Goal: Information Seeking & Learning: Learn about a topic

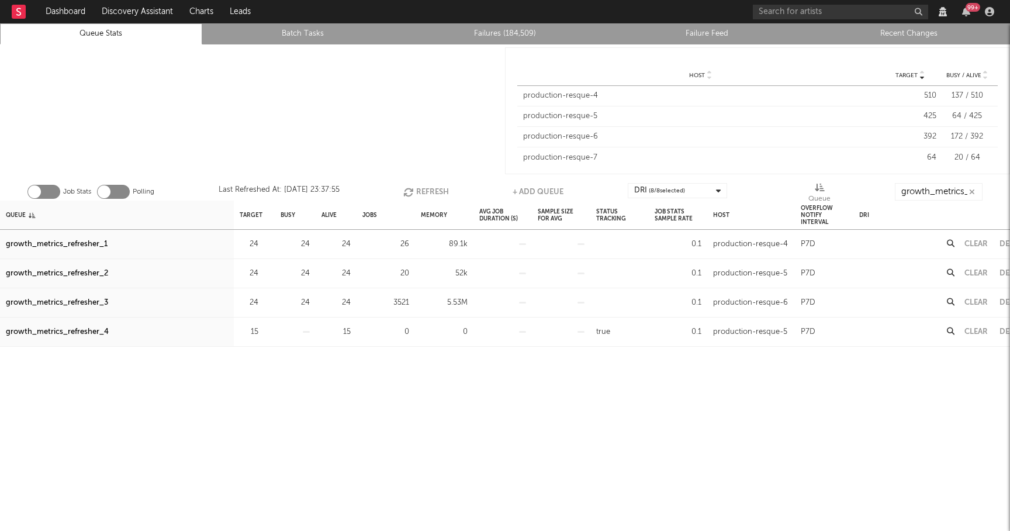
click at [424, 194] on button "Refresh" at bounding box center [426, 192] width 46 height 18
click at [168, 38] on link "Queue Stats" at bounding box center [100, 34] width 189 height 14
click at [417, 190] on button "Refresh" at bounding box center [428, 192] width 46 height 18
click at [417, 190] on icon "button" at bounding box center [411, 192] width 13 height 10
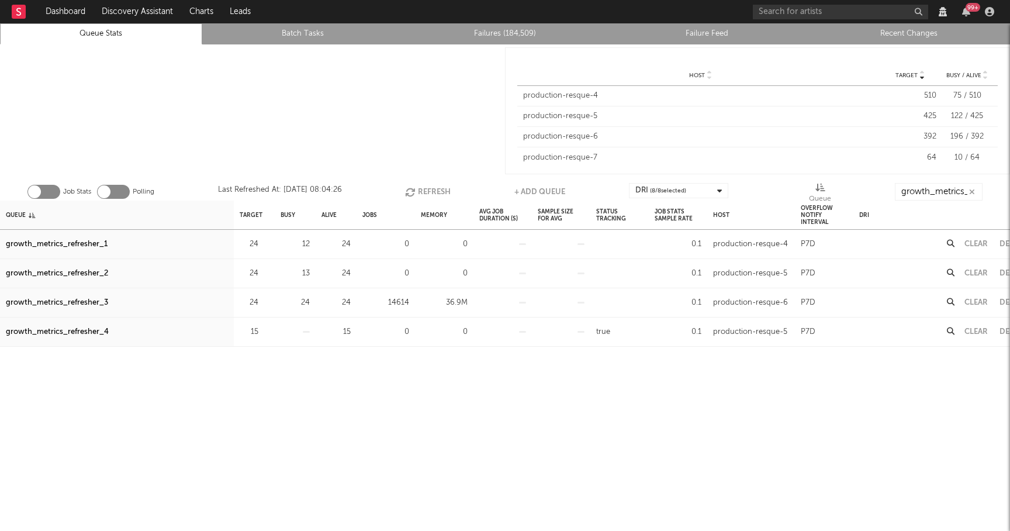
click at [417, 191] on icon "button" at bounding box center [411, 192] width 13 height 10
click at [416, 191] on icon "button" at bounding box center [411, 192] width 13 height 10
click at [428, 190] on button "Refresh" at bounding box center [428, 192] width 46 height 18
click at [427, 191] on button "Refresh" at bounding box center [428, 192] width 46 height 18
click at [427, 191] on button "Refresh" at bounding box center [427, 192] width 46 height 18
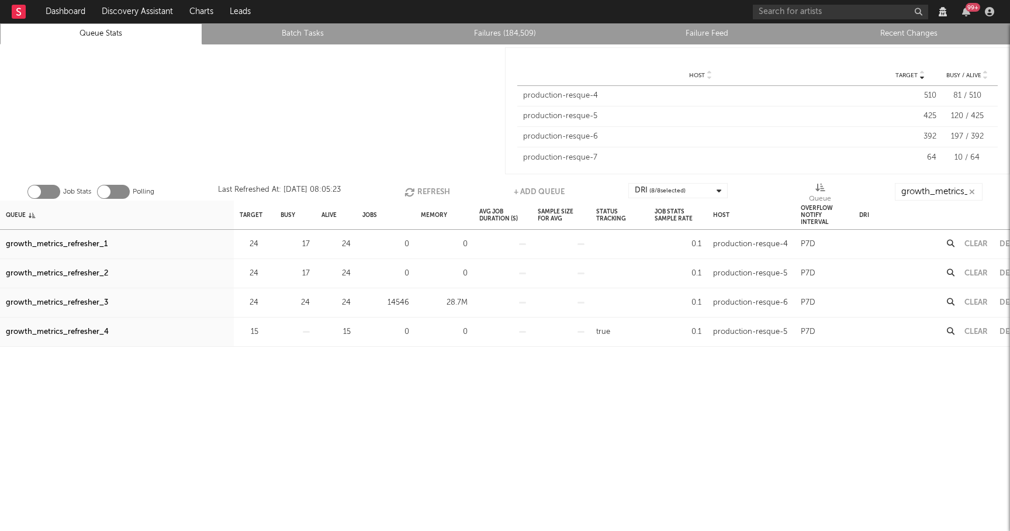
click at [421, 190] on button "Refresh" at bounding box center [428, 192] width 46 height 18
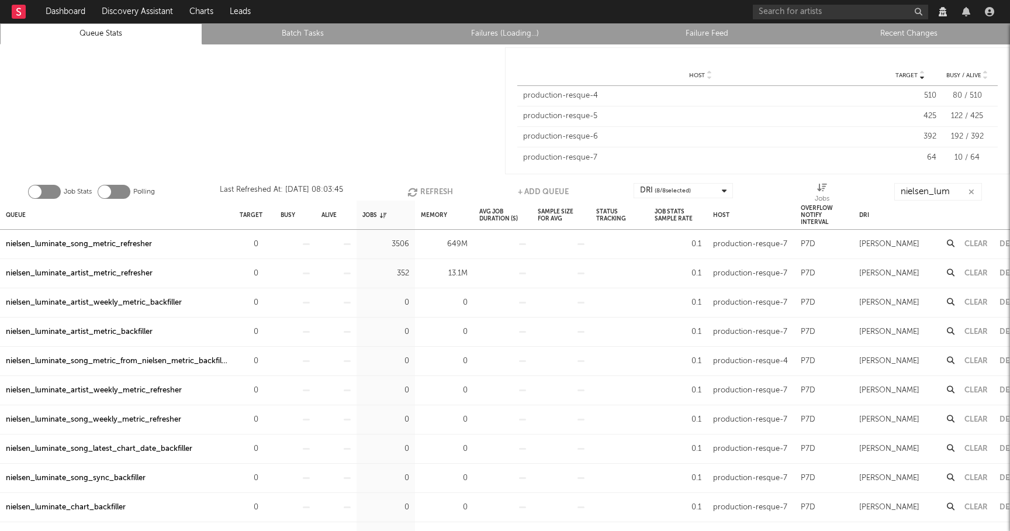
click at [979, 242] on button "Clear" at bounding box center [976, 244] width 23 height 8
click at [974, 239] on div "Clear" at bounding box center [976, 244] width 35 height 29
click at [974, 243] on button "Clear" at bounding box center [976, 244] width 23 height 8
click at [972, 192] on icon "button" at bounding box center [972, 192] width 6 height 8
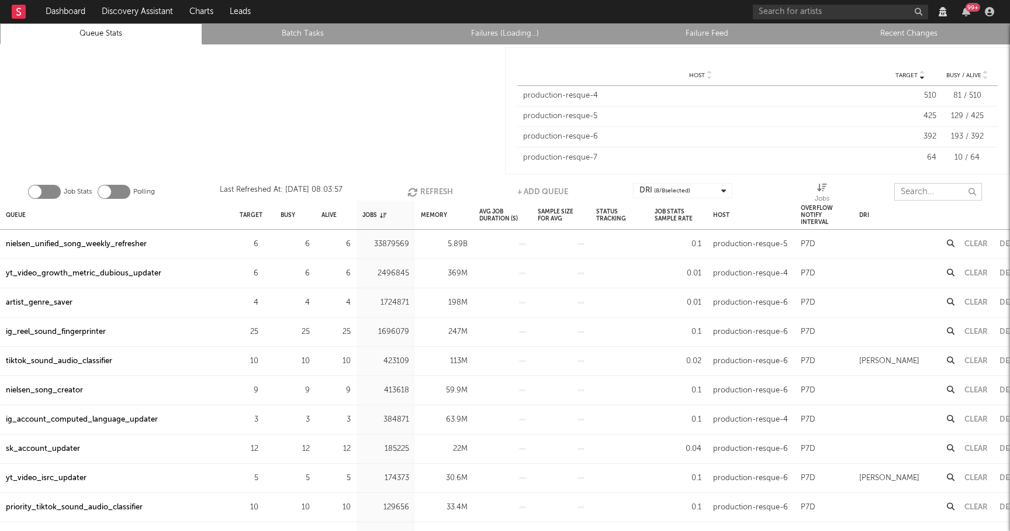
click at [937, 192] on input "text" at bounding box center [939, 192] width 88 height 18
type input "resque-7"
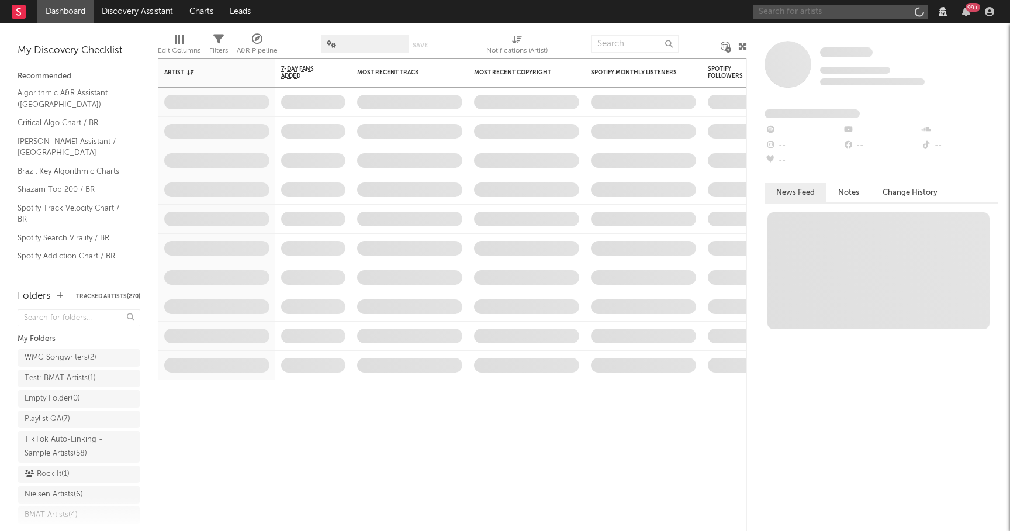
click at [848, 11] on input "text" at bounding box center [840, 12] width 175 height 15
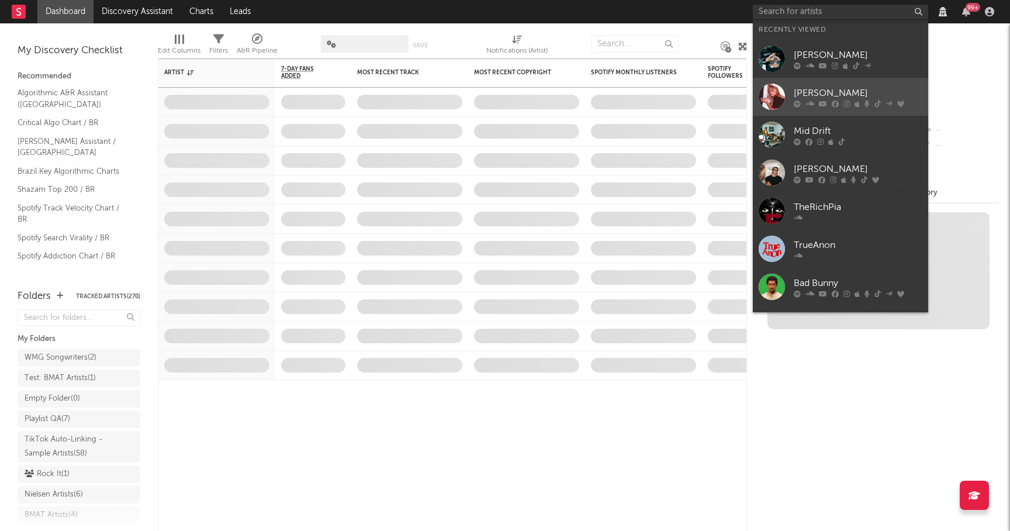
click at [857, 87] on div "[PERSON_NAME]" at bounding box center [858, 93] width 129 height 14
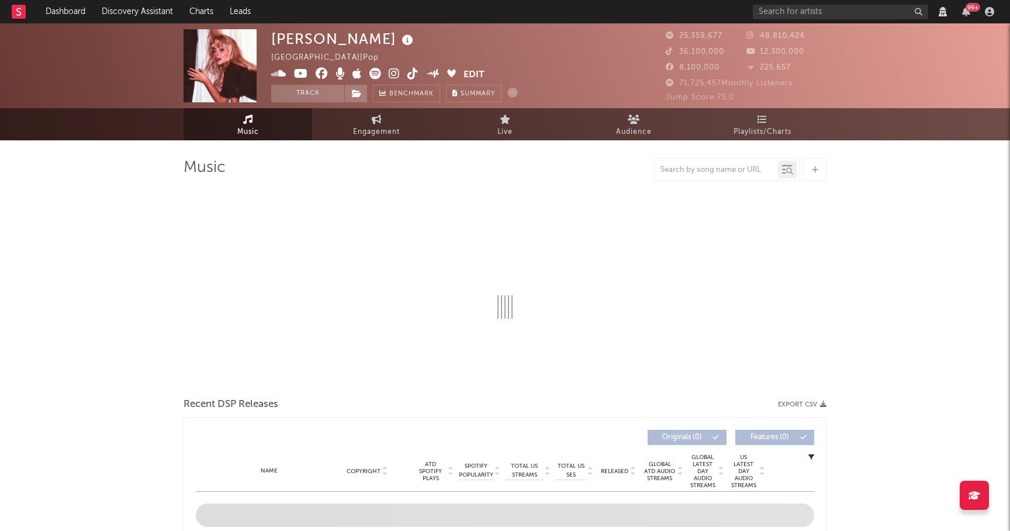
select select "View all"
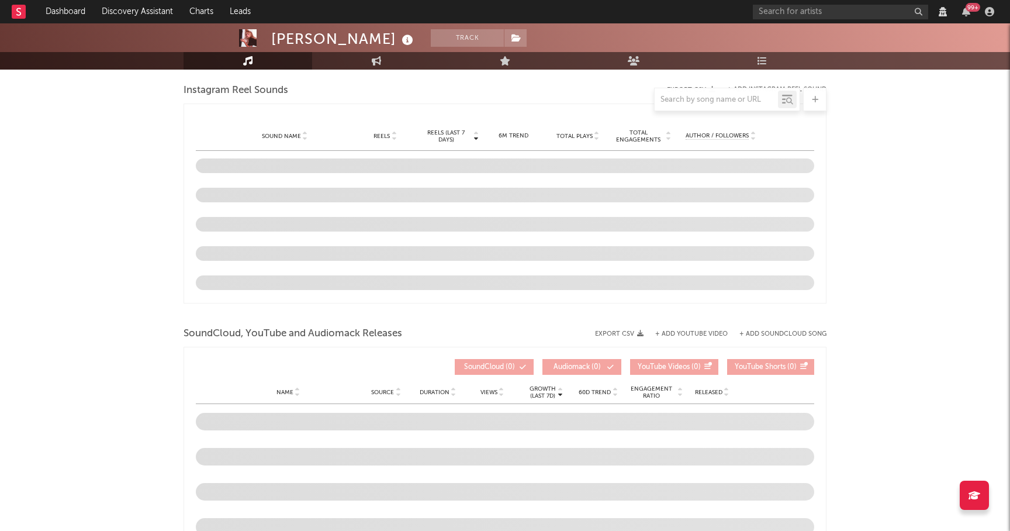
select select "View all"
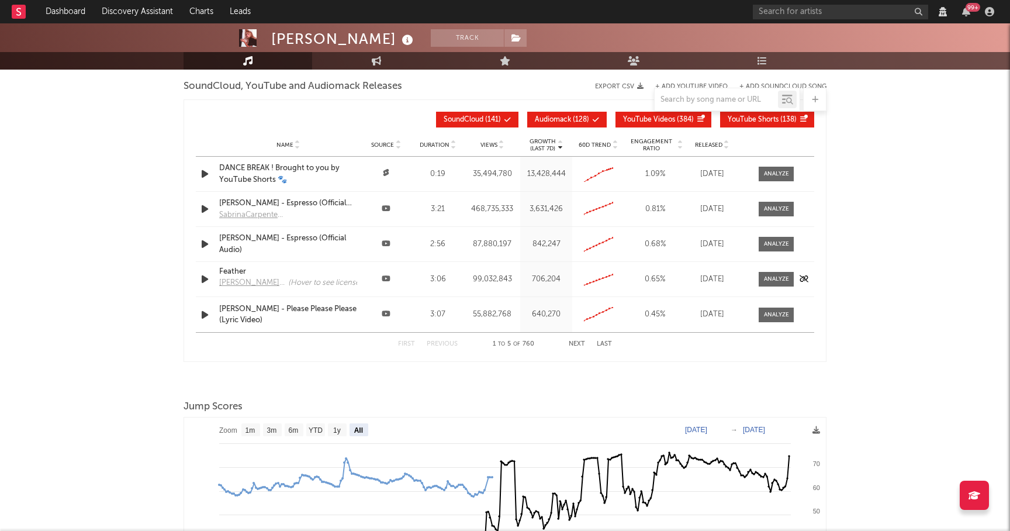
scroll to position [1142, 0]
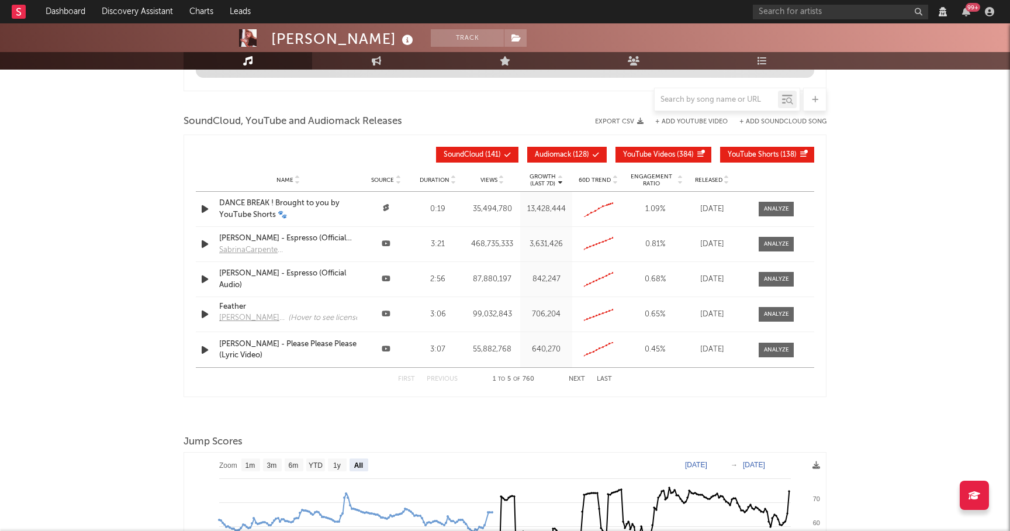
click at [575, 151] on span "Audiomack ( 128 )" at bounding box center [562, 154] width 54 height 7
click at [668, 150] on button "YouTube Videos ( 384 )" at bounding box center [664, 155] width 96 height 16
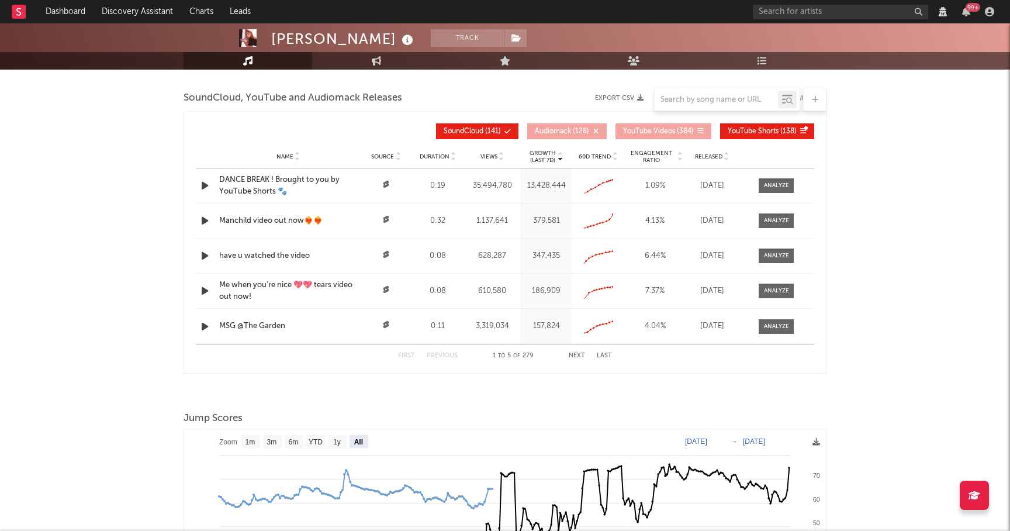
select select "View all"
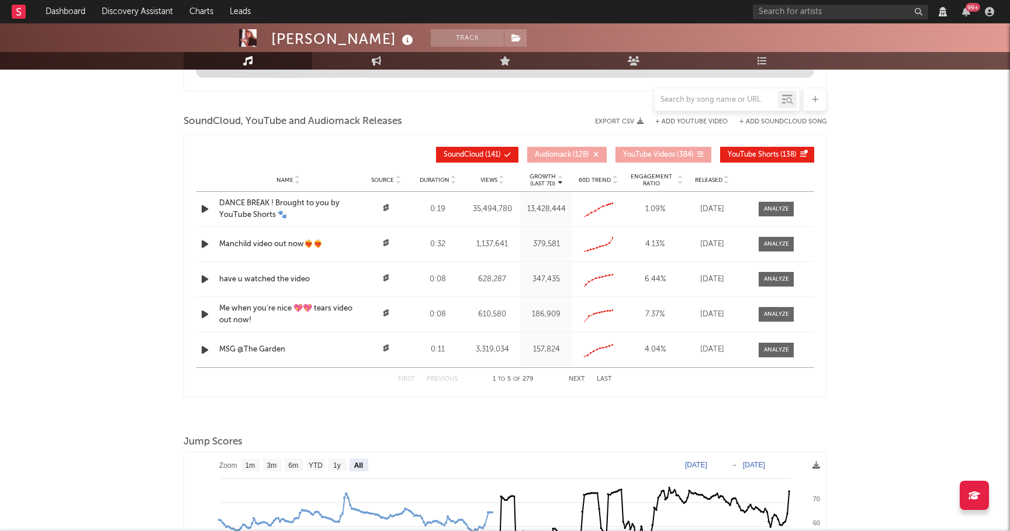
click at [776, 147] on button "YouTube Shorts ( 138 )" at bounding box center [767, 155] width 94 height 16
select select "View all"
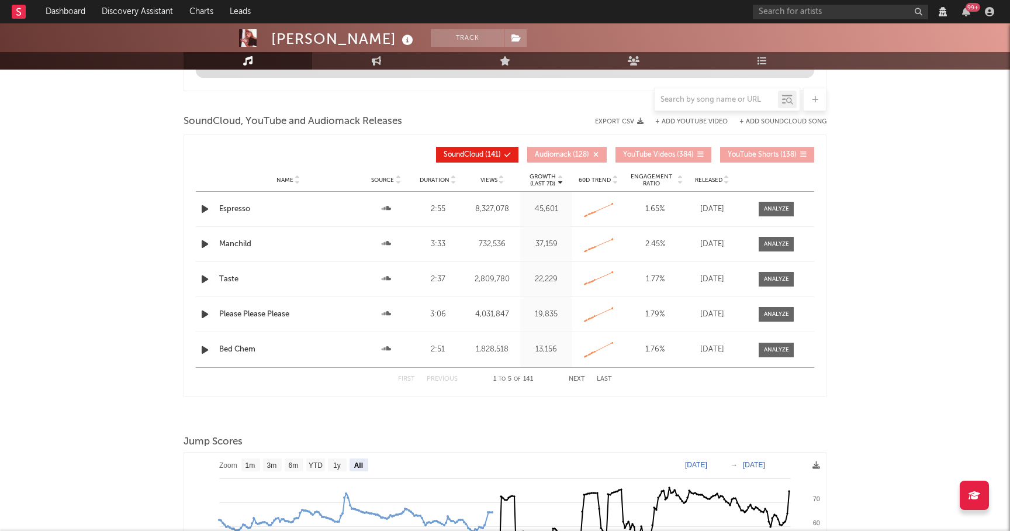
scroll to position [1285, 0]
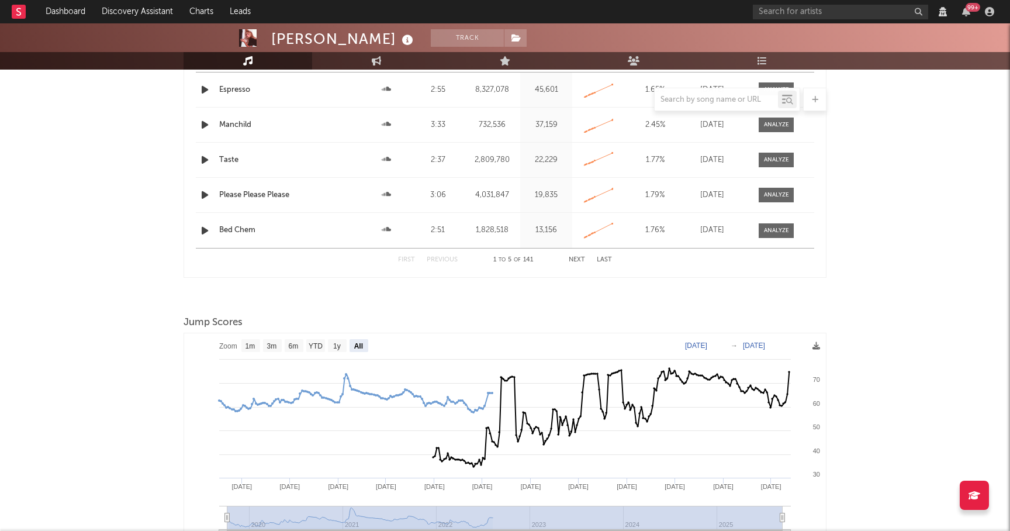
select select "6m"
select select "View all"
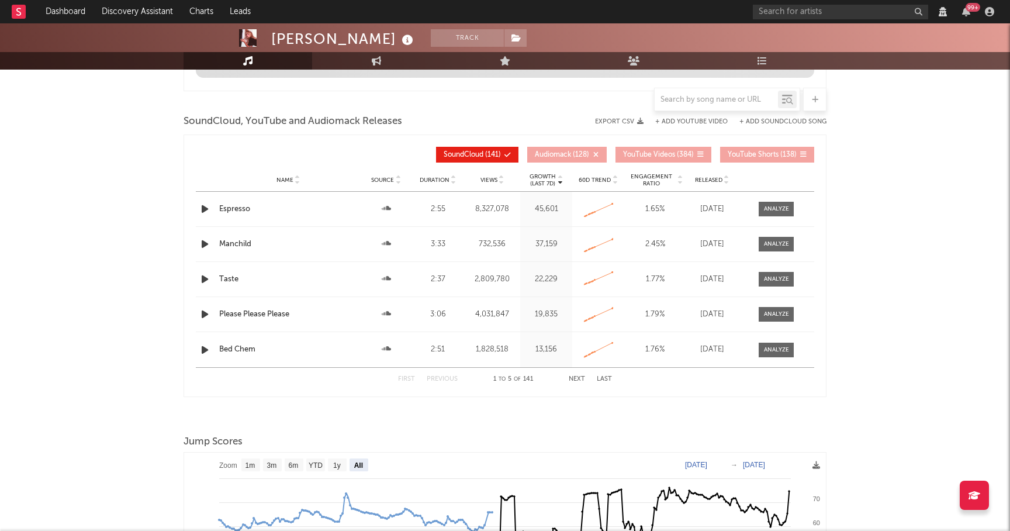
click at [724, 180] on icon at bounding box center [727, 182] width 6 height 5
select select "View all"
select select "6m"
click at [727, 182] on icon at bounding box center [727, 182] width 6 height 5
select select "View all"
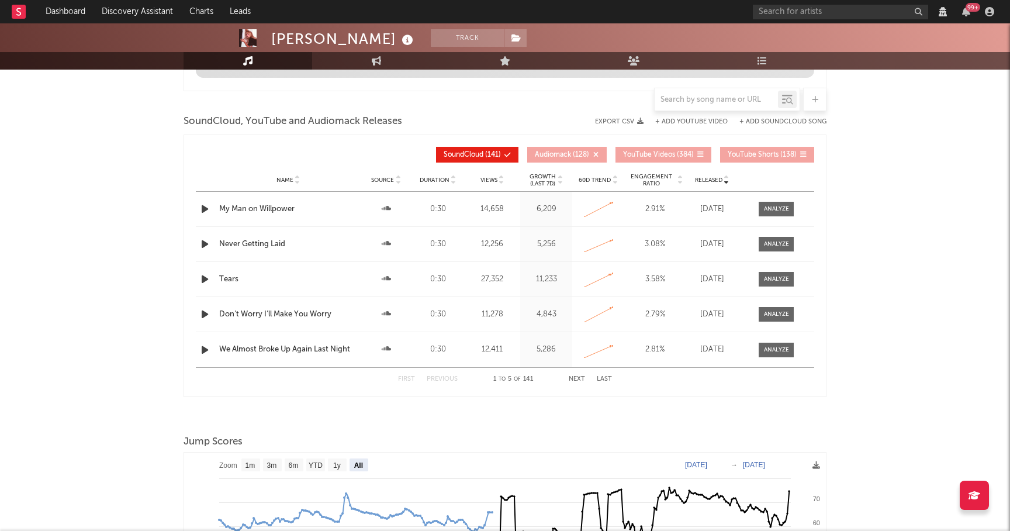
select select "6m"
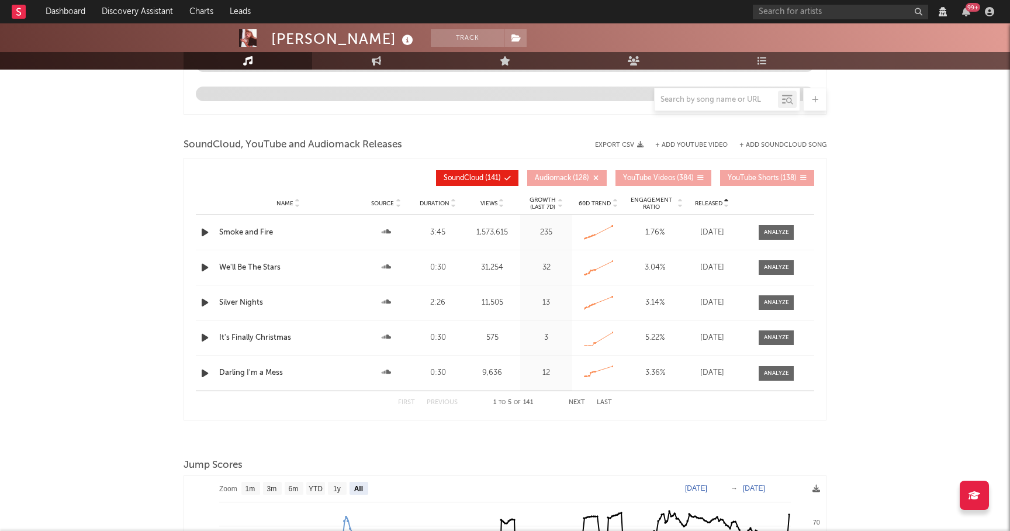
scroll to position [1309, 0]
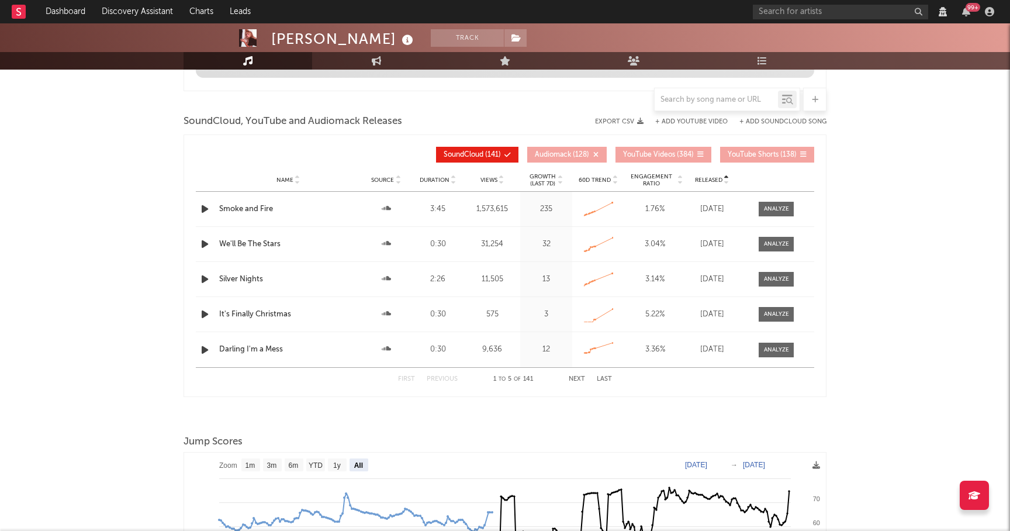
click at [727, 182] on icon at bounding box center [727, 182] width 6 height 5
select select "View all"
select select "6m"
click at [785, 209] on div at bounding box center [776, 209] width 25 height 9
select select "View all"
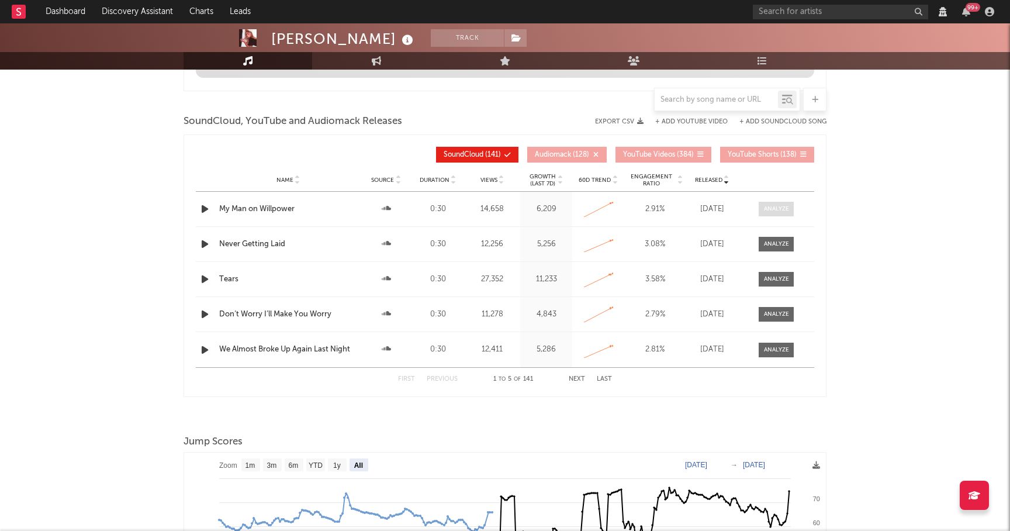
select select "6m"
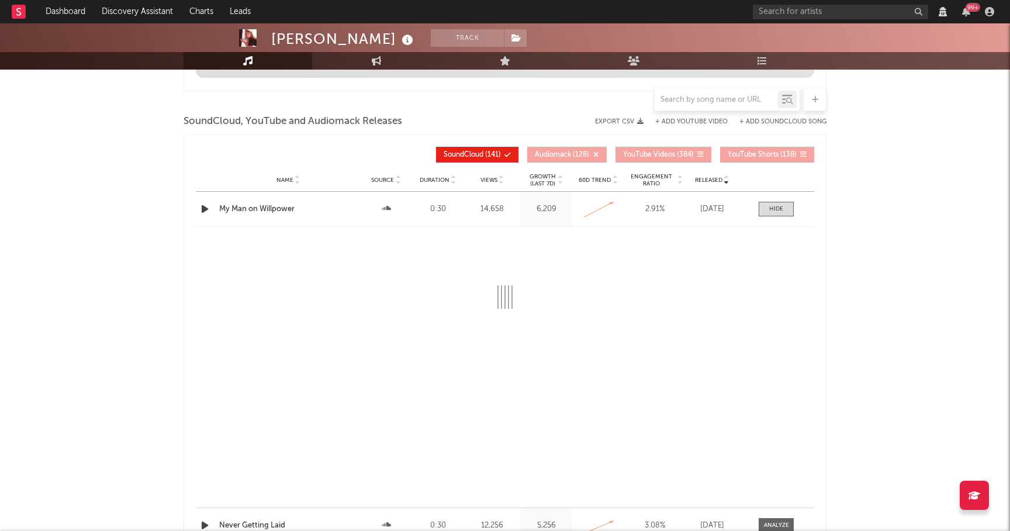
select select "View all"
select select "6m"
select select "All"
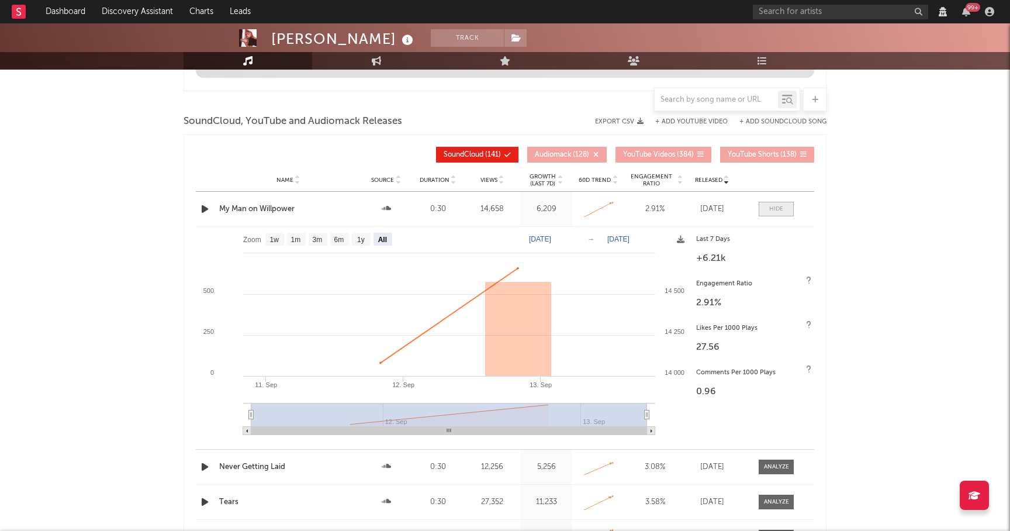
click at [776, 208] on div at bounding box center [776, 209] width 14 height 9
select select "View all"
select select "6m"
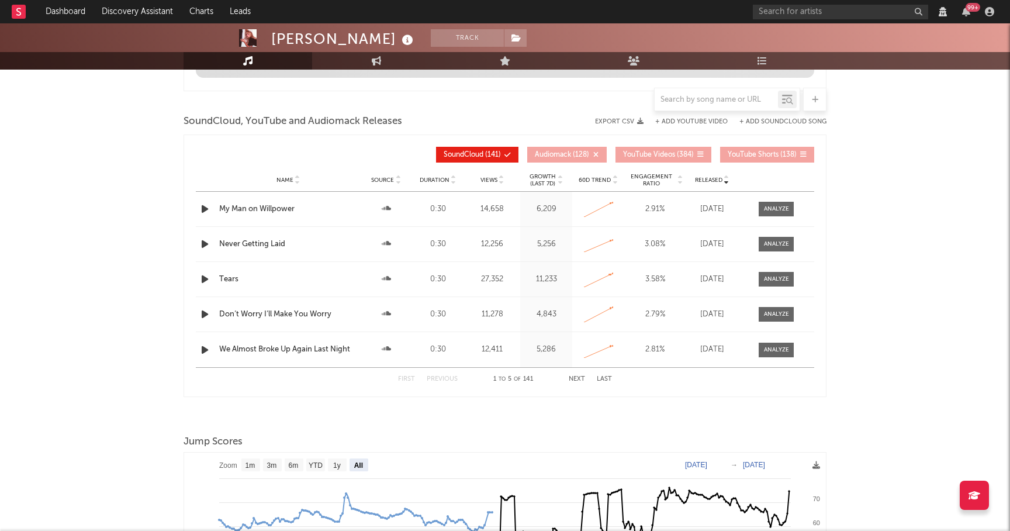
click at [572, 378] on button "Next" at bounding box center [577, 379] width 16 height 6
select select "View all"
select select "6m"
click at [784, 209] on div at bounding box center [776, 209] width 25 height 9
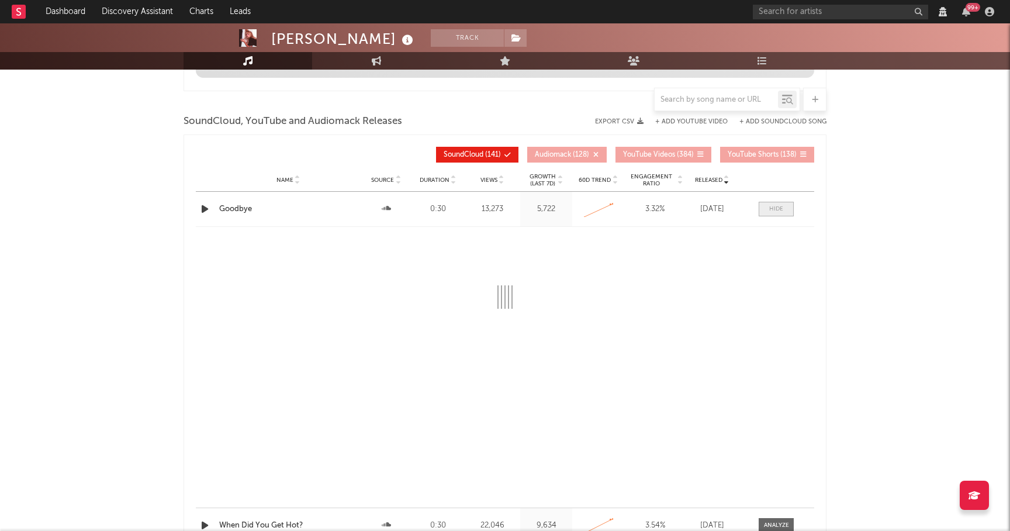
select select "View all"
select select "6m"
select select "All"
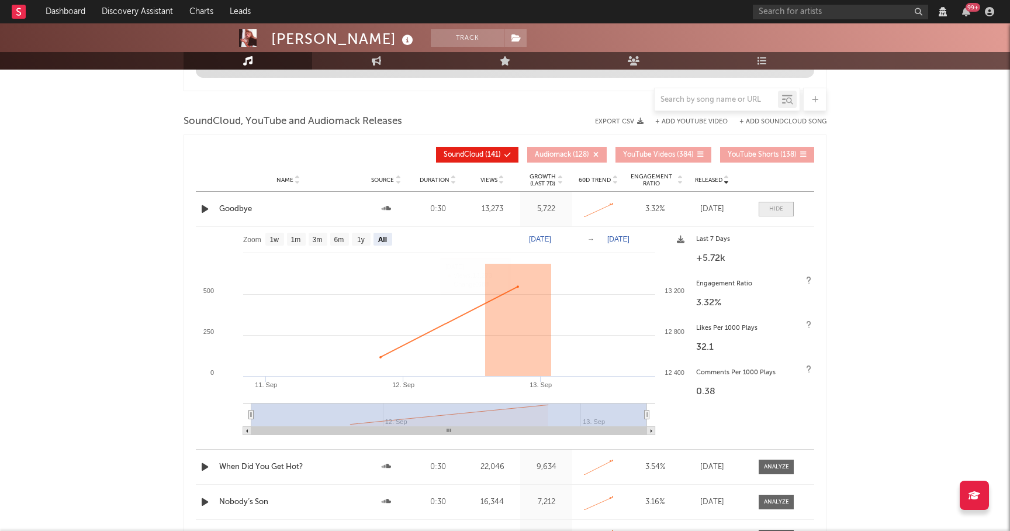
click at [780, 209] on div at bounding box center [776, 209] width 14 height 9
select select "View all"
select select "6m"
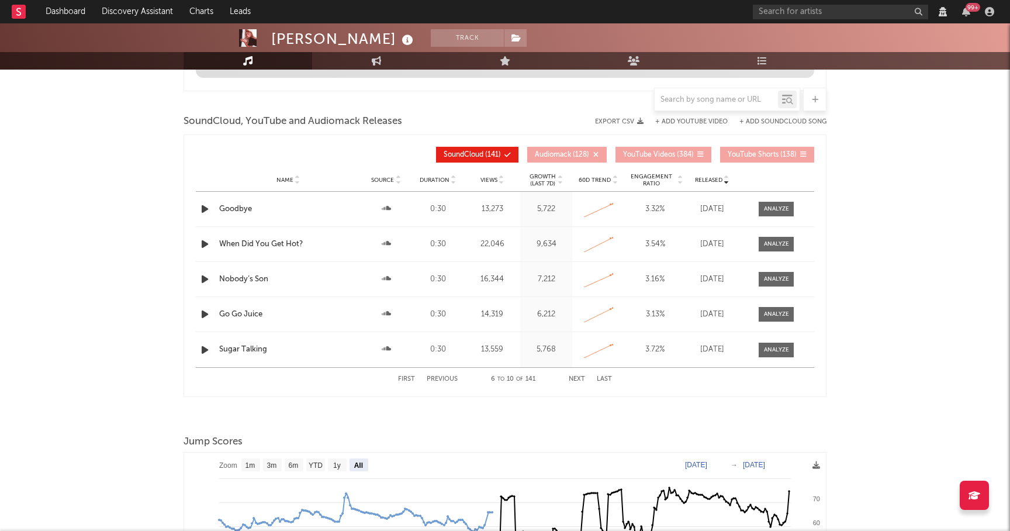
click at [577, 381] on button "Next" at bounding box center [577, 379] width 16 height 6
select select "View all"
select select "6m"
click at [577, 361] on div "Created with Highcharts 10.3.3" at bounding box center [598, 350] width 46 height 22
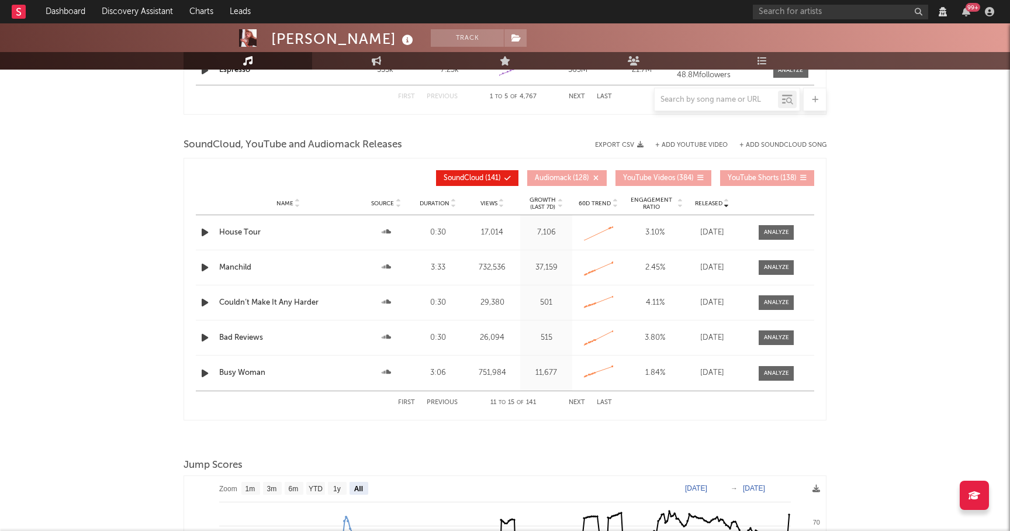
select select "View all"
select select "6m"
click at [439, 403] on button "Previous" at bounding box center [442, 402] width 31 height 6
select select "View all"
select select "6m"
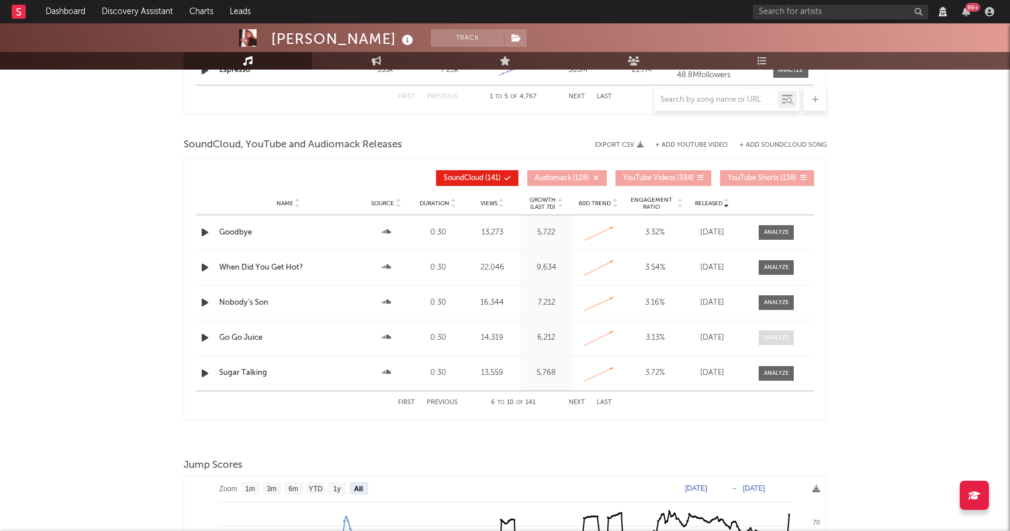
click at [783, 336] on div at bounding box center [776, 337] width 25 height 9
select select "All"
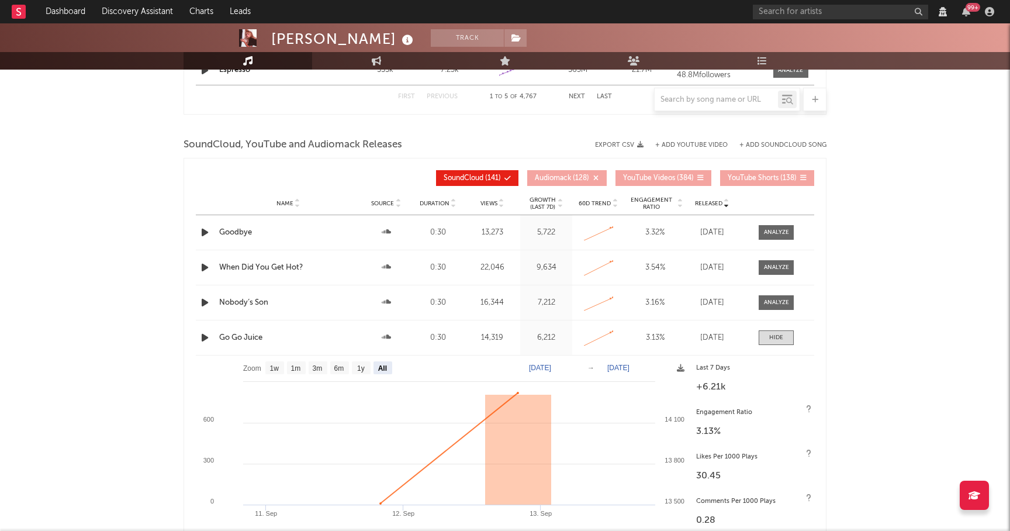
select select "View all"
select select "6m"
click at [779, 343] on span at bounding box center [776, 337] width 35 height 15
select select "View all"
select select "6m"
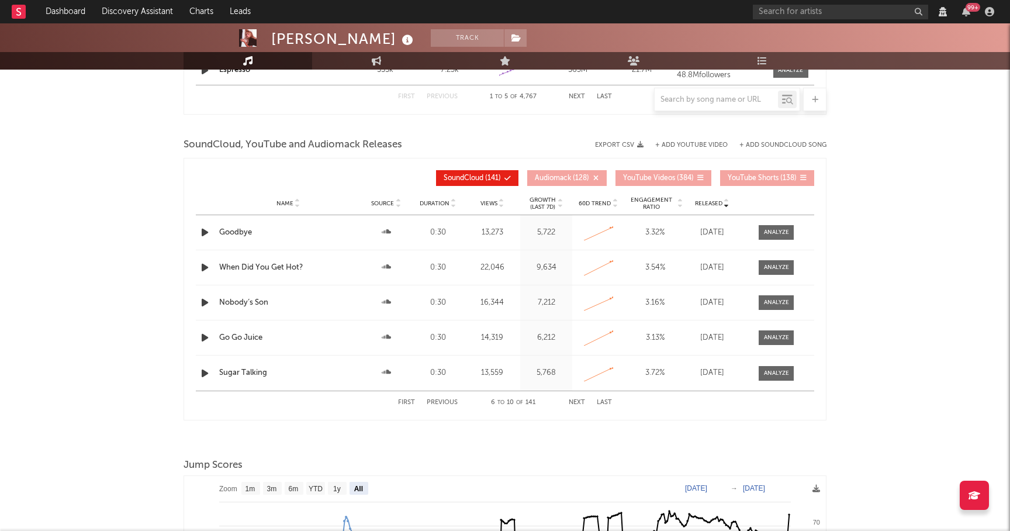
click at [581, 398] on div "First Previous 6 to 10 of 141 Next Last" at bounding box center [505, 402] width 214 height 23
click at [581, 400] on button "Next" at bounding box center [577, 402] width 16 height 6
select select "View all"
select select "6m"
click at [776, 340] on div at bounding box center [776, 337] width 25 height 9
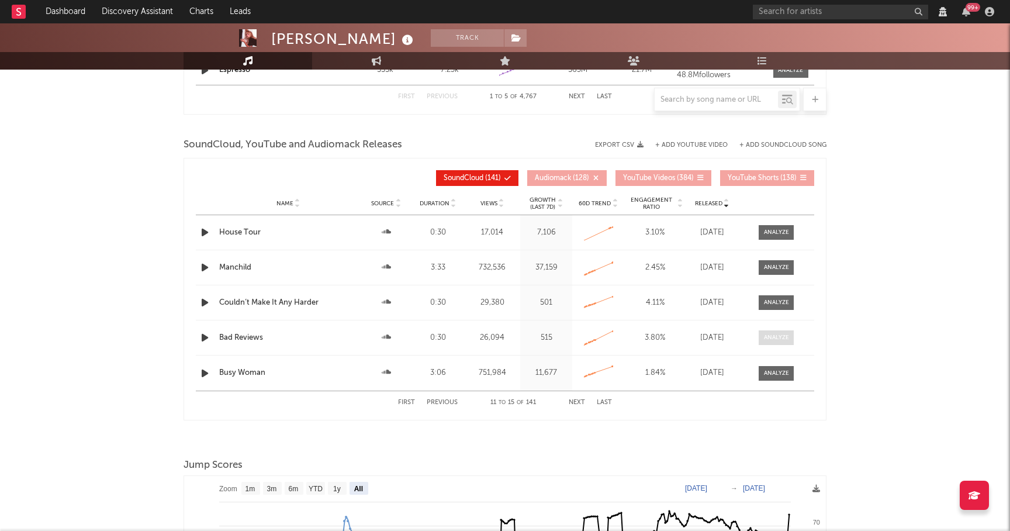
select select "View all"
select select "6m"
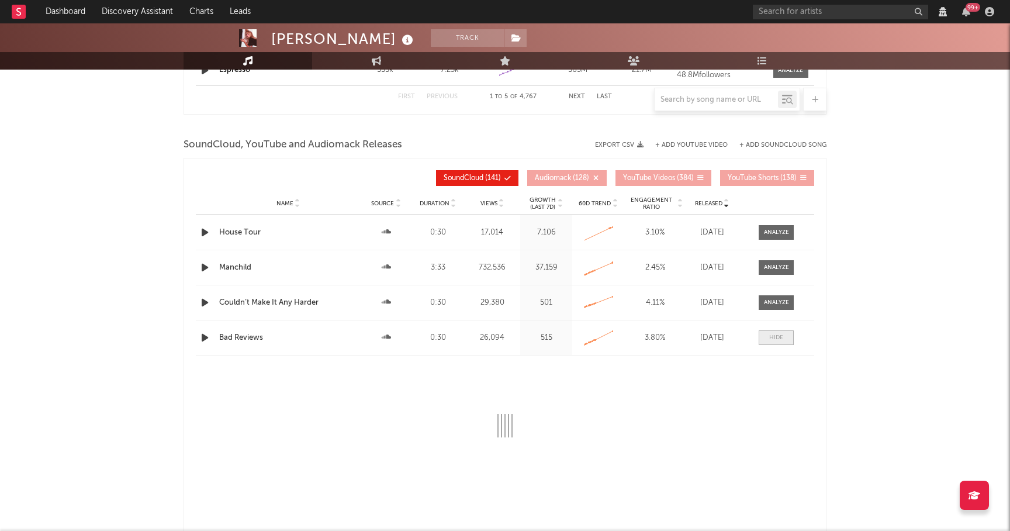
select select "View all"
select select "6m"
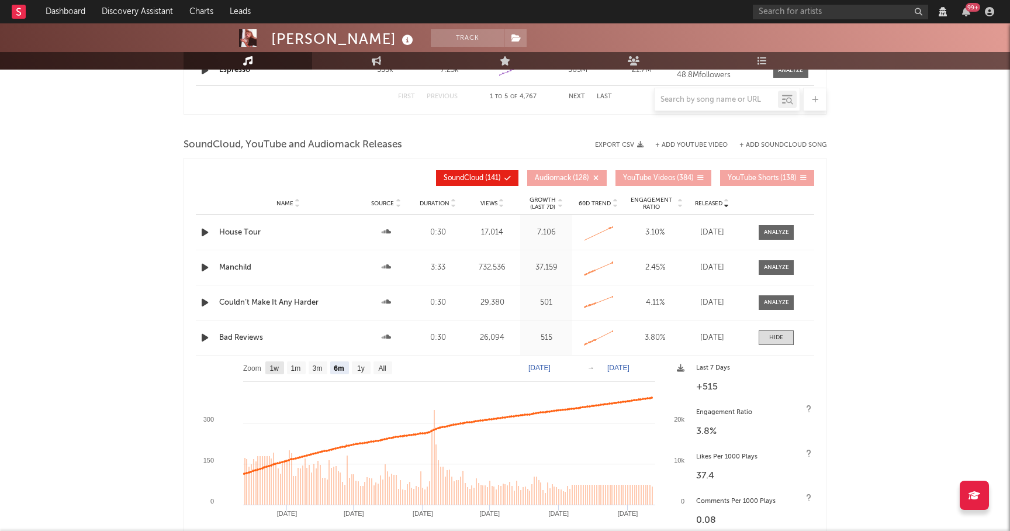
click at [277, 372] on rect at bounding box center [274, 367] width 19 height 13
select select "1w"
type input "[DATE]"
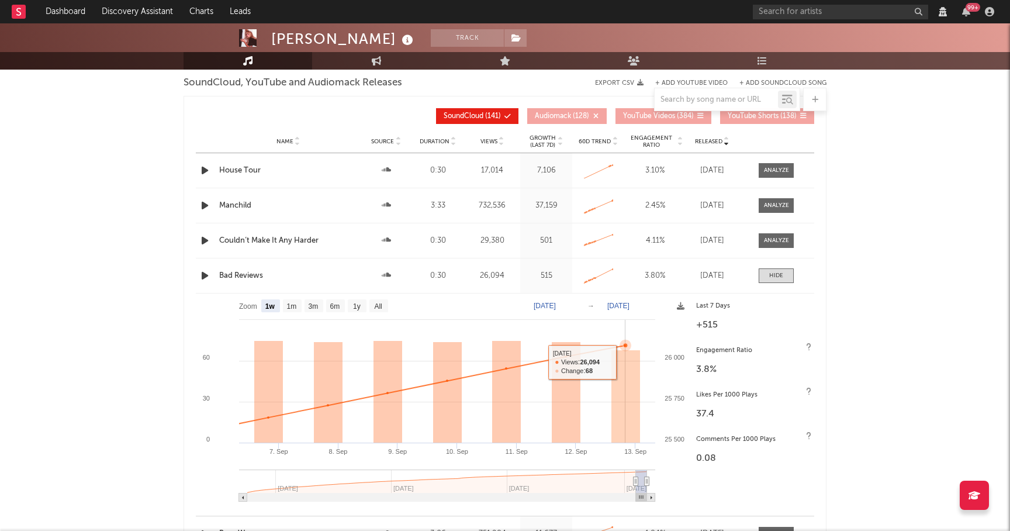
scroll to position [1385, 0]
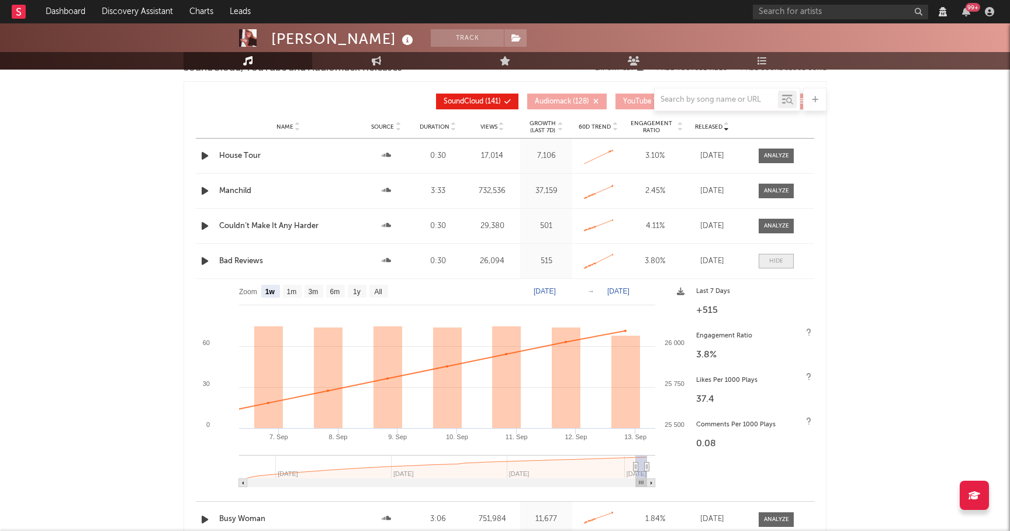
click at [767, 261] on span at bounding box center [776, 261] width 35 height 15
select select "View all"
select select "6m"
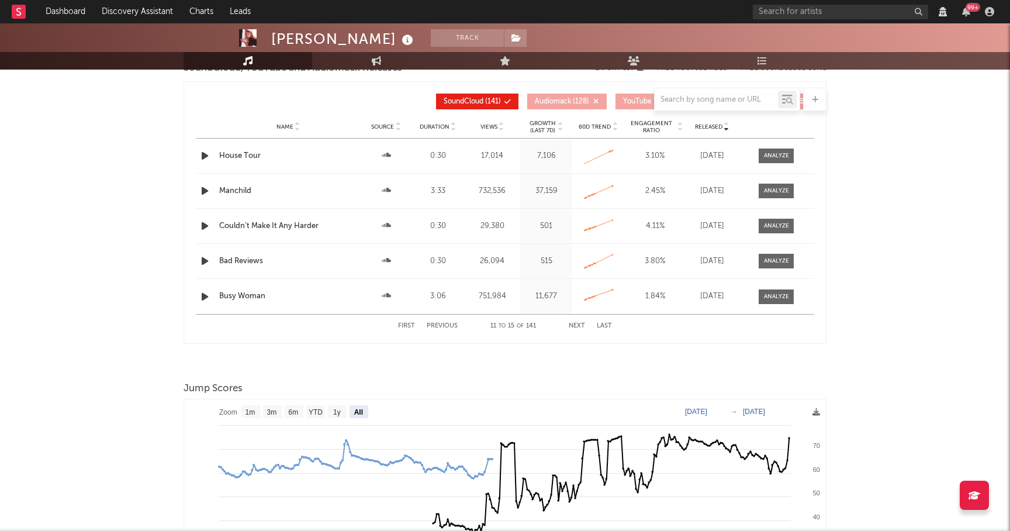
click at [775, 305] on div "Name Busy Woman Source Duration 3:06 Views 751,984 Growth (Last 7d) 11,677 60D …" at bounding box center [505, 296] width 619 height 35
click at [778, 298] on div at bounding box center [776, 296] width 25 height 9
select select "View all"
select select "6m"
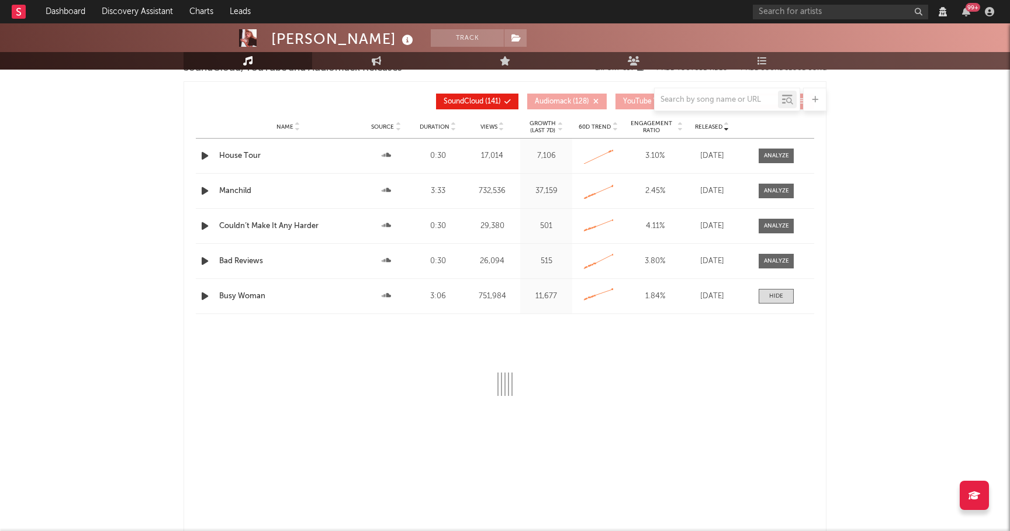
select select "View all"
select select "6m"
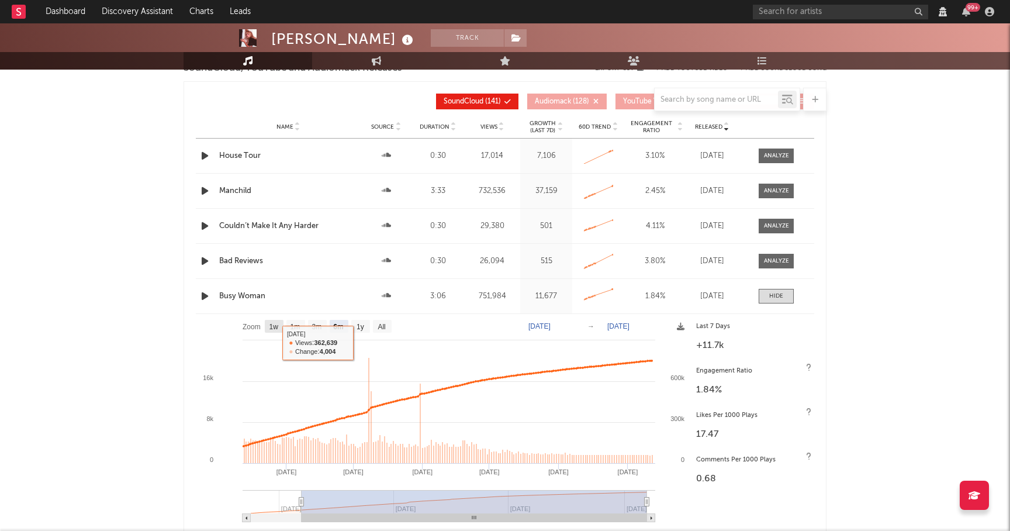
click at [275, 332] on rect at bounding box center [274, 326] width 19 height 13
select select "1w"
type input "[DATE]"
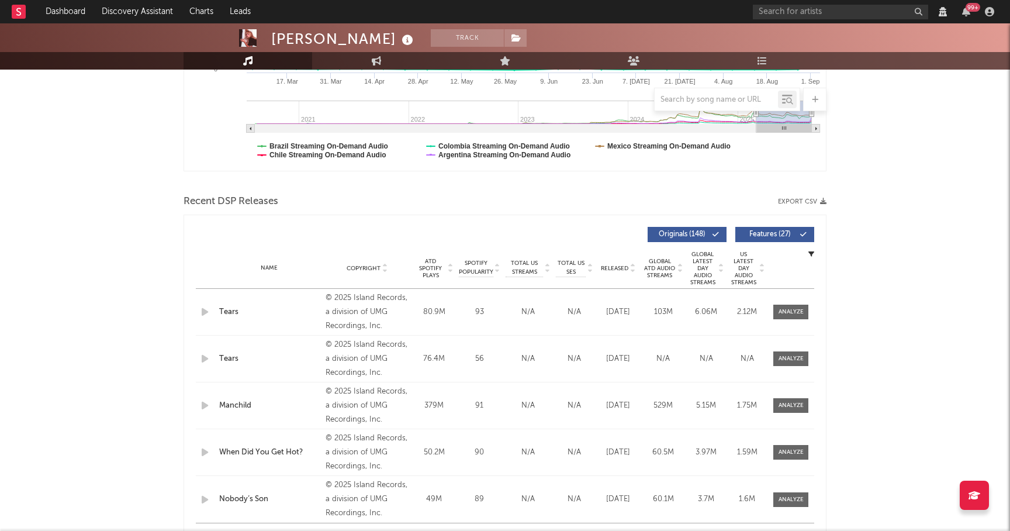
scroll to position [0, 0]
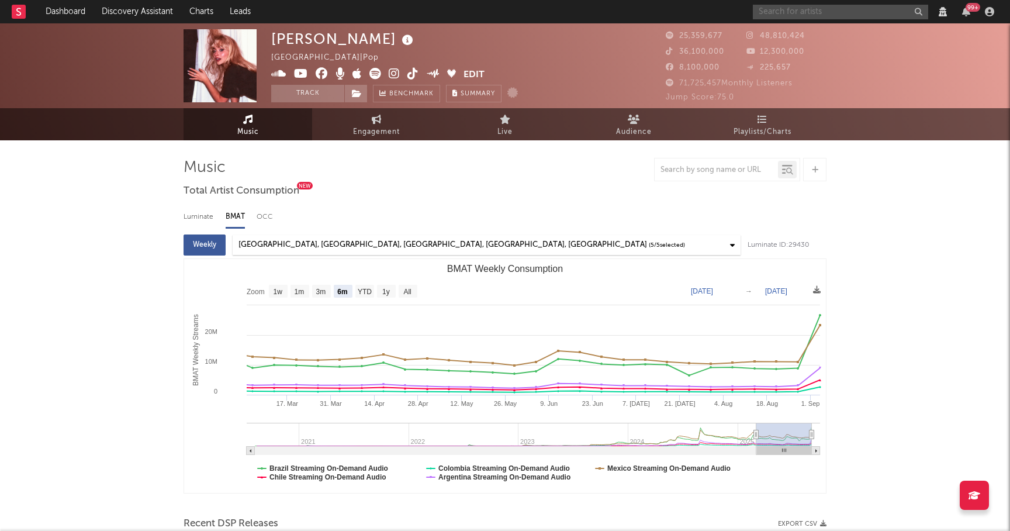
click at [790, 18] on input "text" at bounding box center [840, 12] width 175 height 15
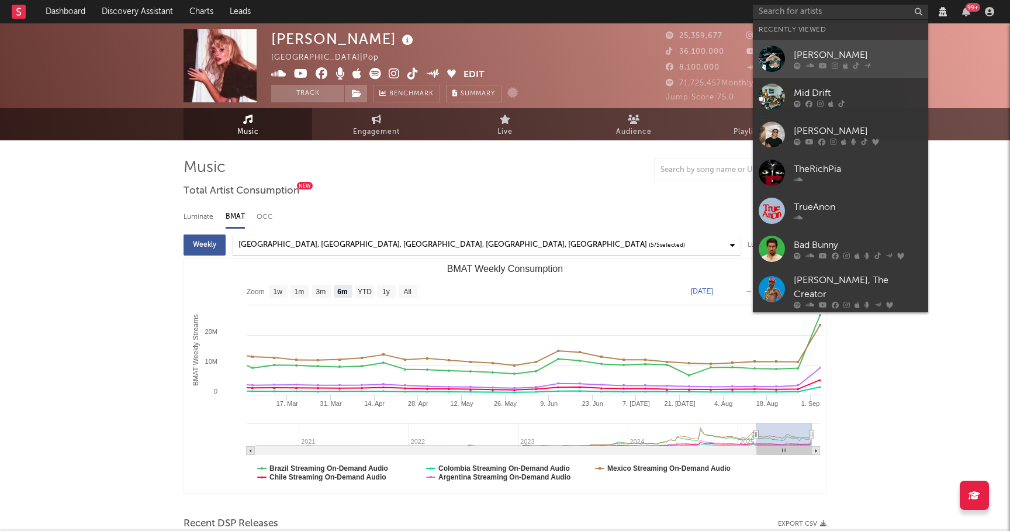
click at [812, 68] on icon at bounding box center [810, 65] width 9 height 7
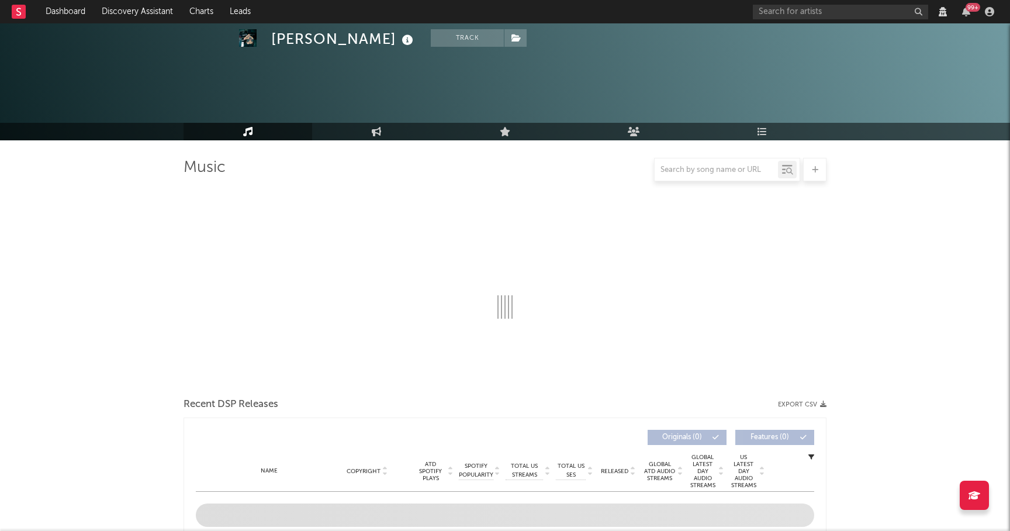
select select "View all"
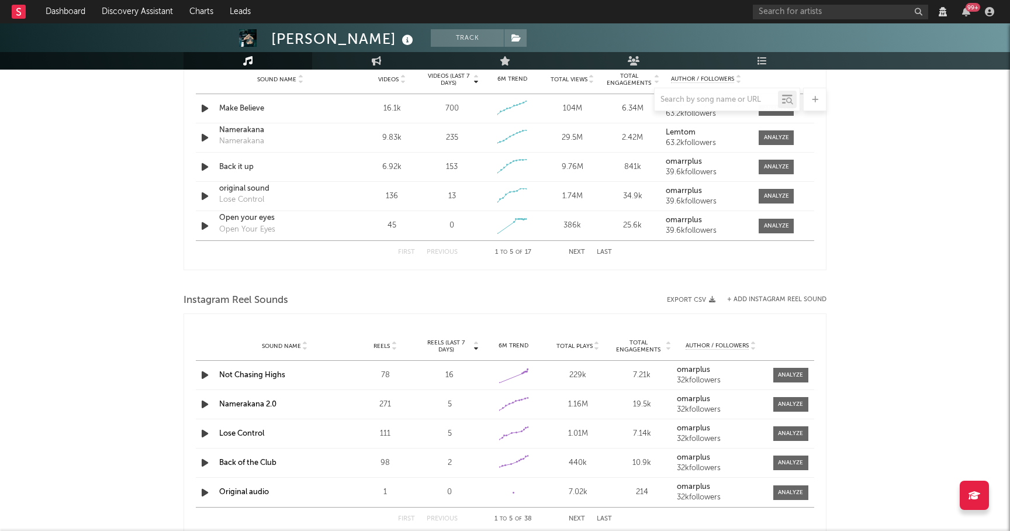
select select "View all"
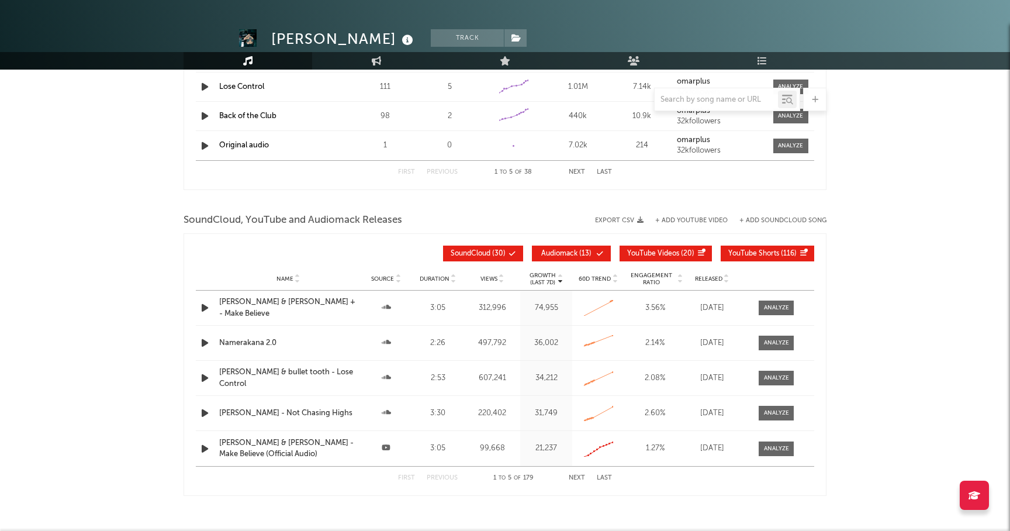
scroll to position [1050, 0]
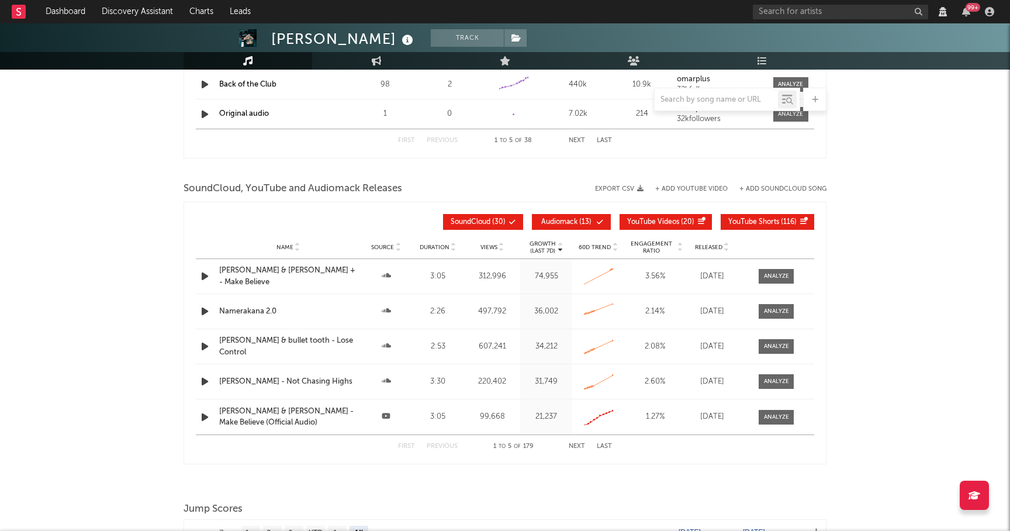
click at [565, 219] on span "Audiomack" at bounding box center [559, 222] width 36 height 7
click at [661, 221] on span "YouTube Videos" at bounding box center [653, 222] width 52 height 7
select select "View all"
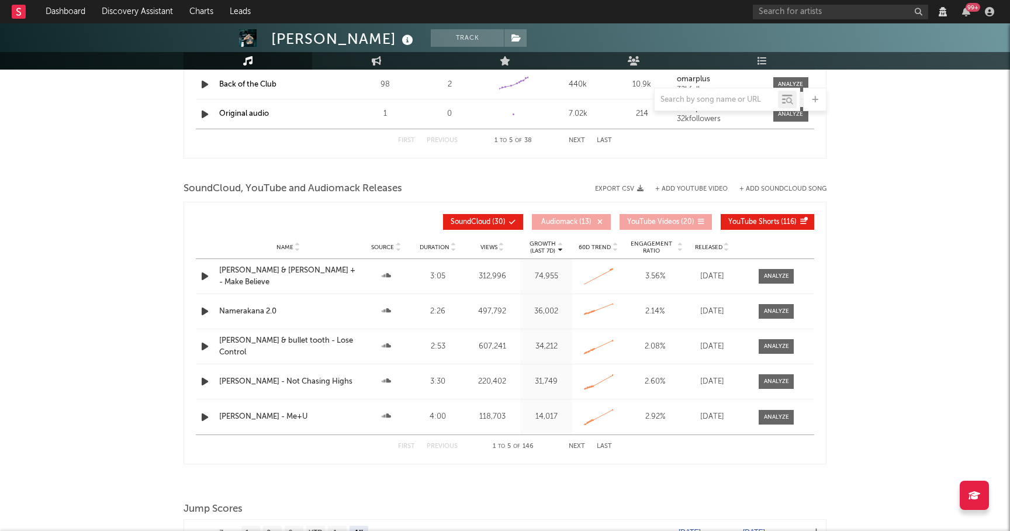
click at [772, 223] on span "YouTube Shorts" at bounding box center [754, 222] width 51 height 7
click at [727, 250] on icon at bounding box center [727, 249] width 6 height 5
select select "View all"
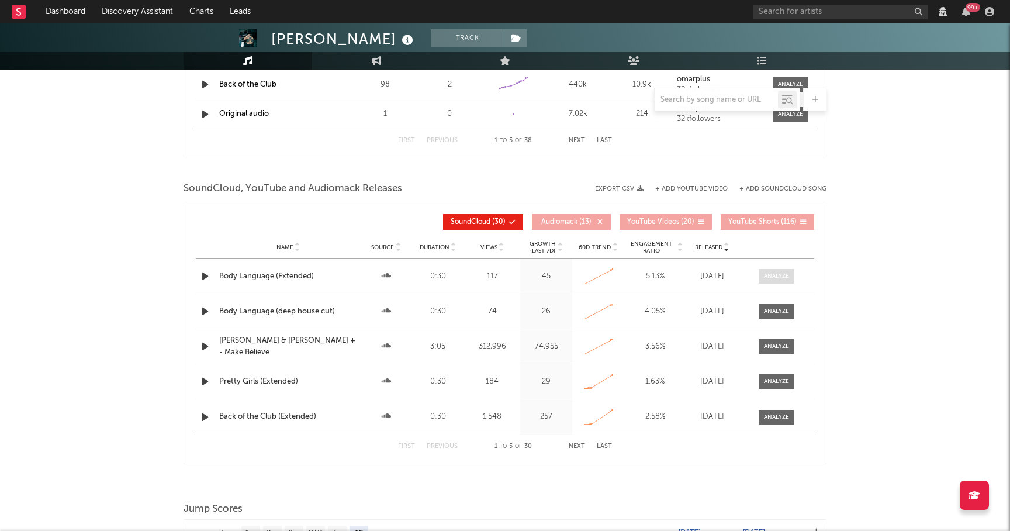
click at [778, 275] on div at bounding box center [776, 276] width 25 height 9
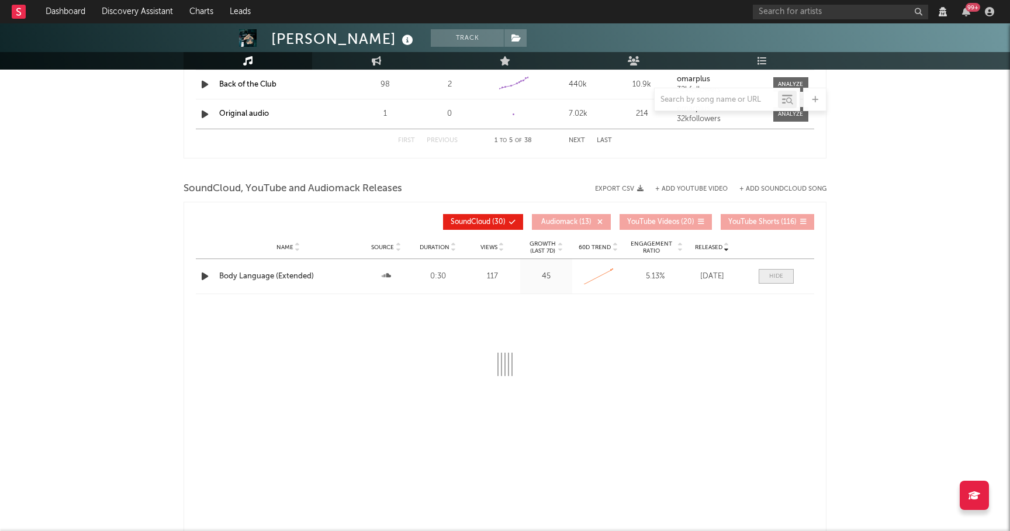
select select "View all"
select select "All"
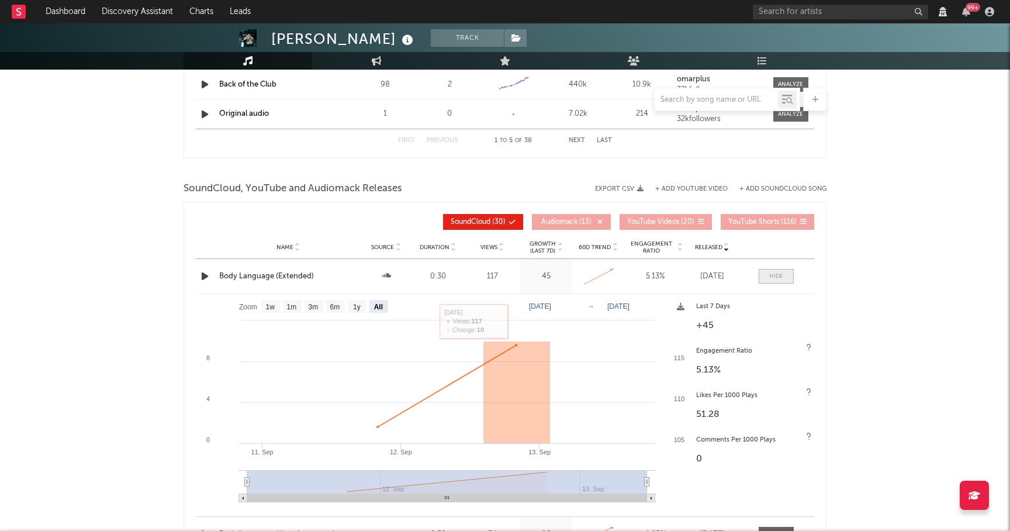
click at [766, 275] on span at bounding box center [776, 276] width 35 height 15
select select "View all"
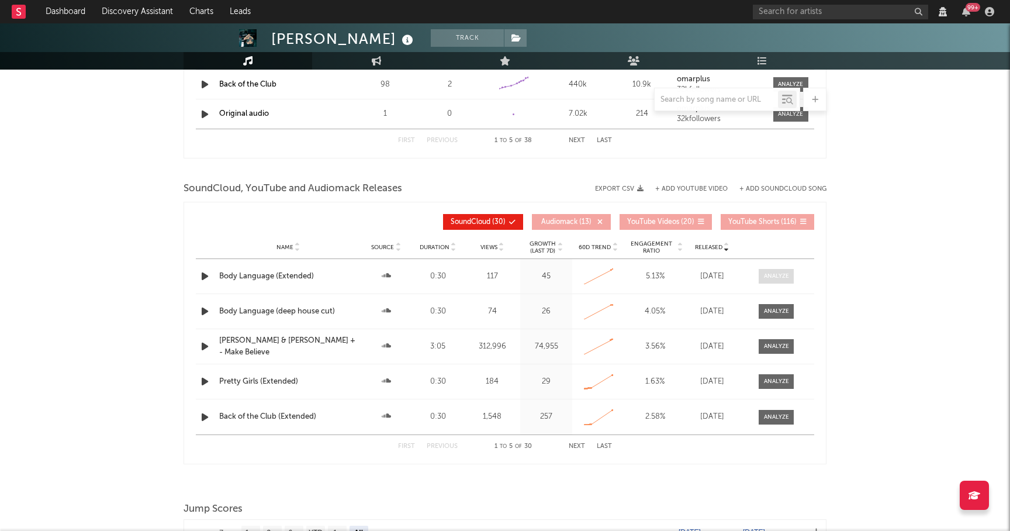
click at [779, 272] on div at bounding box center [776, 276] width 25 height 9
select select "All"
select select "View all"
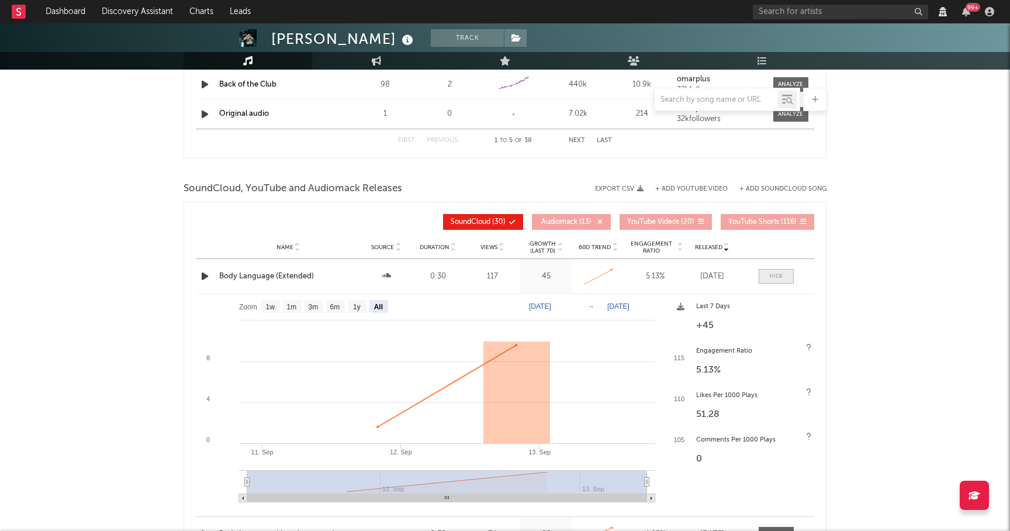
click at [779, 272] on div at bounding box center [776, 276] width 14 height 9
select select "View all"
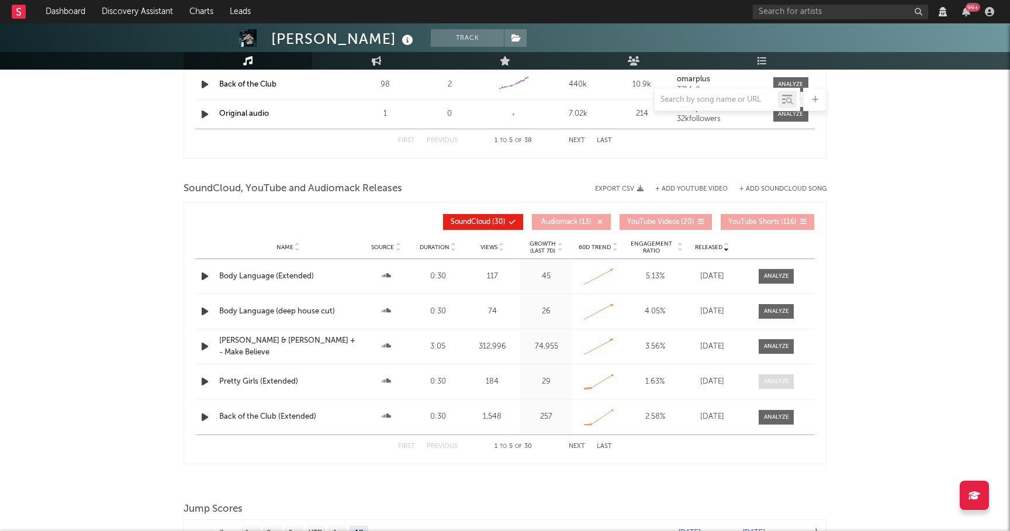
click at [767, 382] on div at bounding box center [776, 381] width 25 height 9
select select "All"
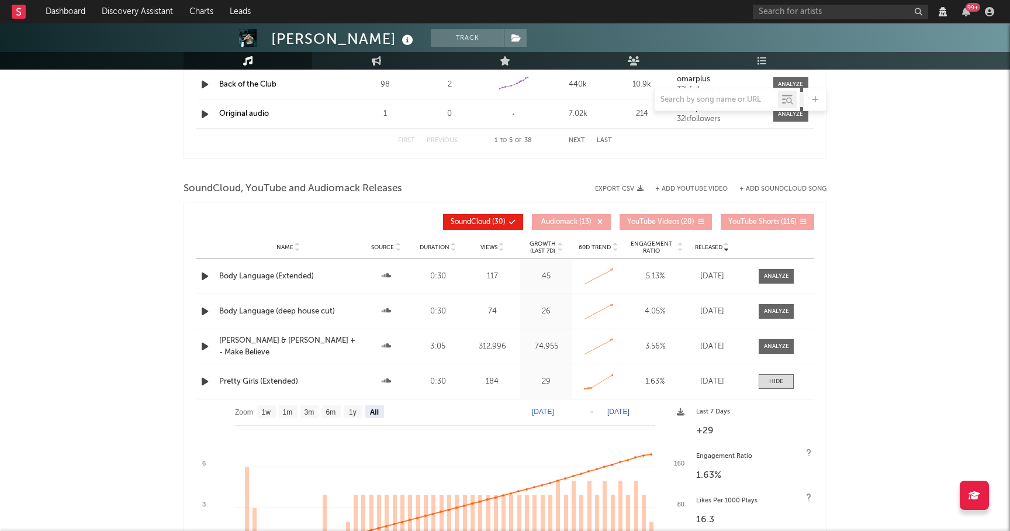
select select "View all"
click at [264, 417] on rect at bounding box center [266, 411] width 19 height 13
select select "1w"
type input "[DATE]"
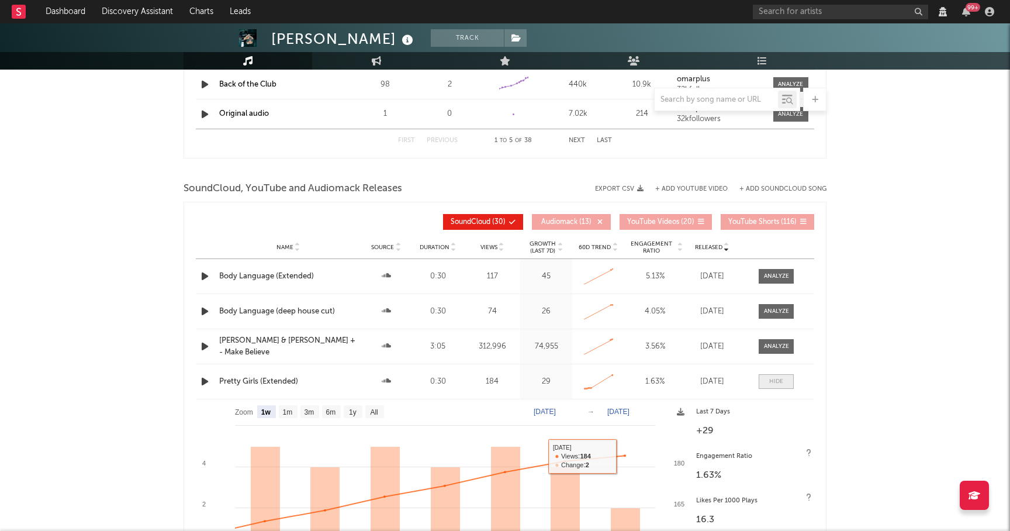
click at [780, 386] on span at bounding box center [776, 381] width 35 height 15
select select "View all"
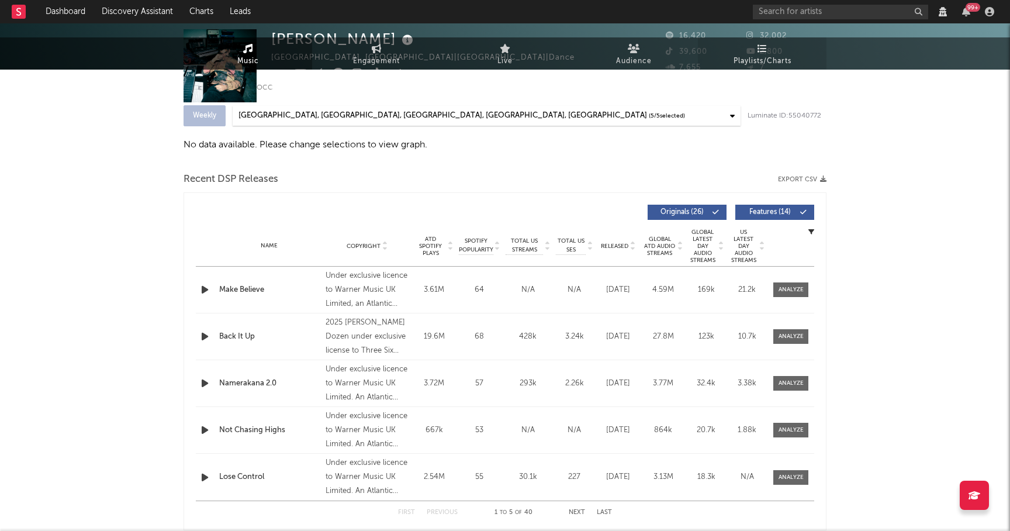
scroll to position [0, 0]
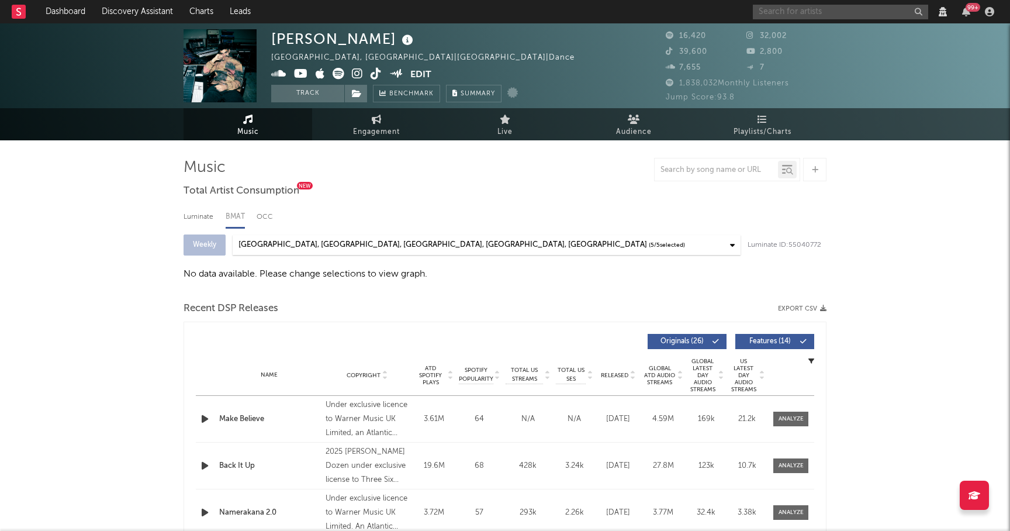
click at [783, 11] on input "text" at bounding box center [840, 12] width 175 height 15
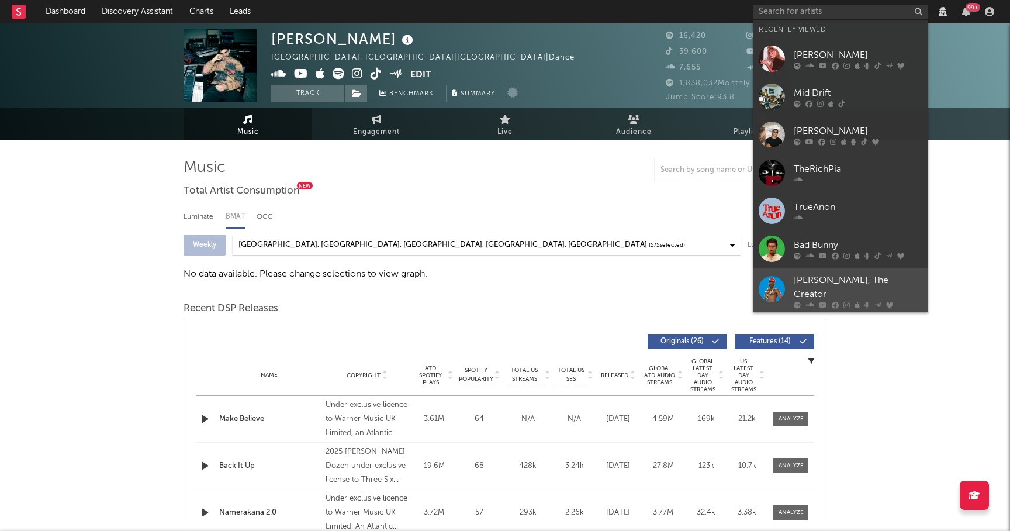
click at [813, 274] on link "[PERSON_NAME], The Creator" at bounding box center [840, 291] width 175 height 47
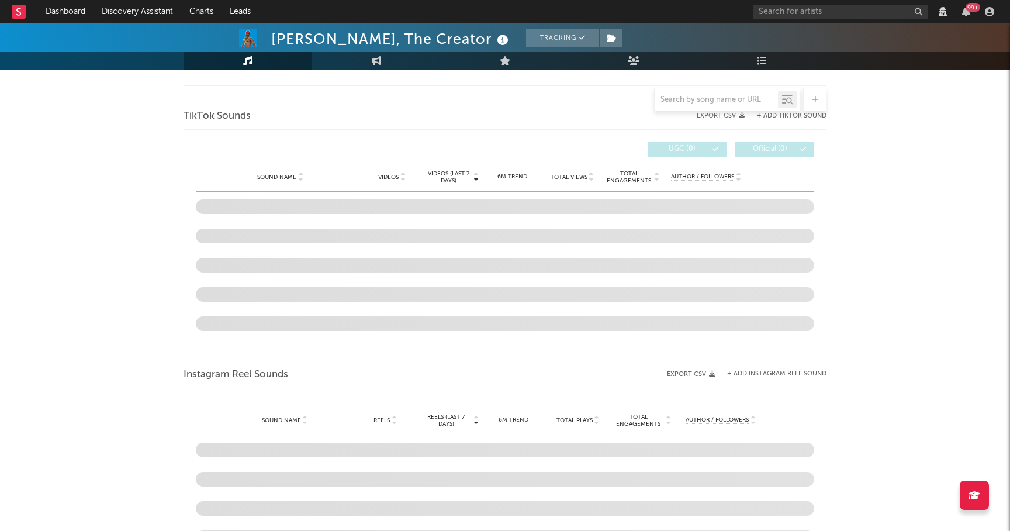
select select "View all"
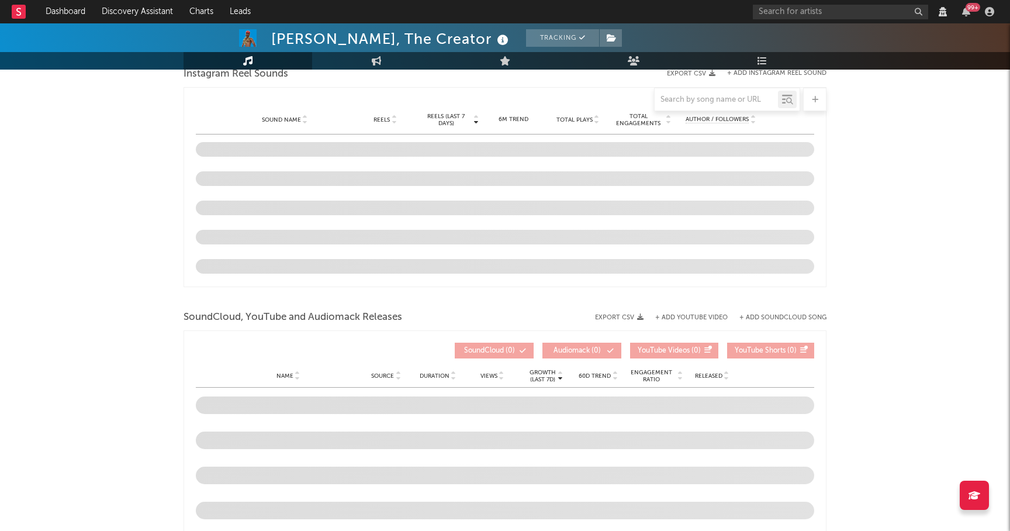
select select "View all"
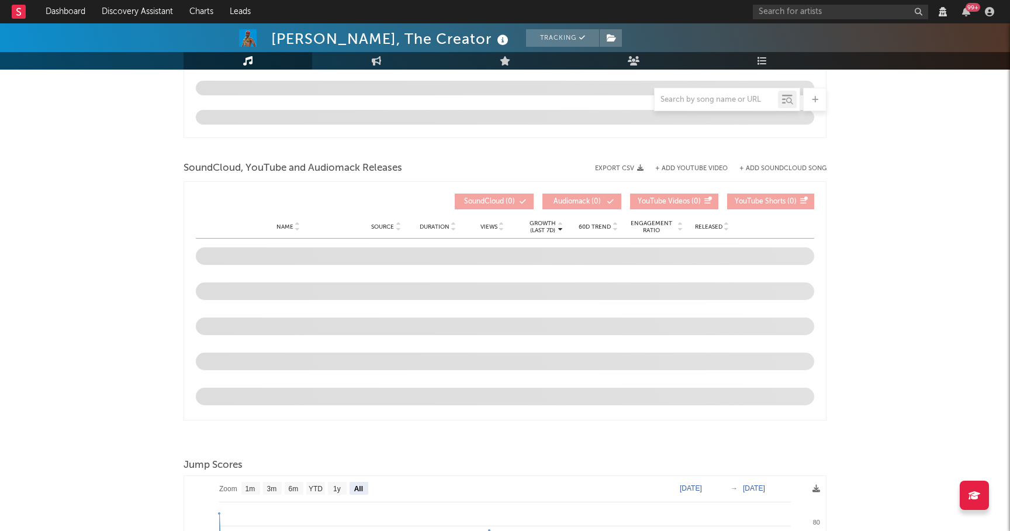
select select "View all"
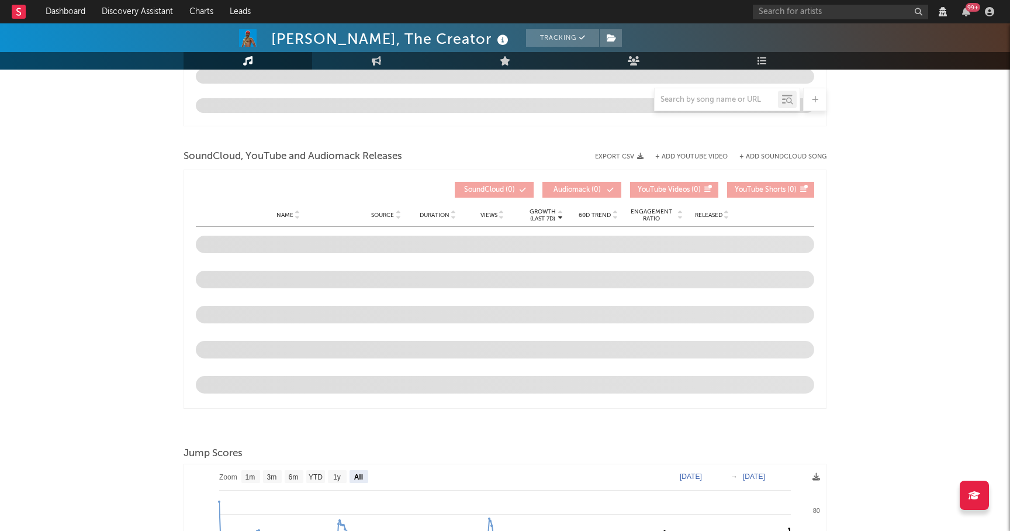
scroll to position [1109, 0]
select select "View all"
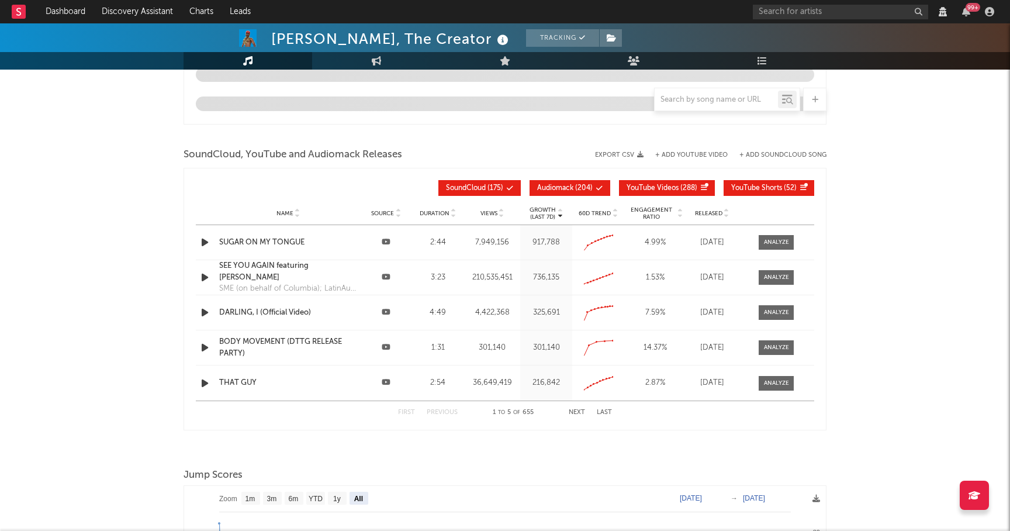
click at [574, 188] on span at bounding box center [575, 188] width 2 height 7
click at [669, 188] on span "YouTube Videos" at bounding box center [653, 188] width 52 height 7
select select "View all"
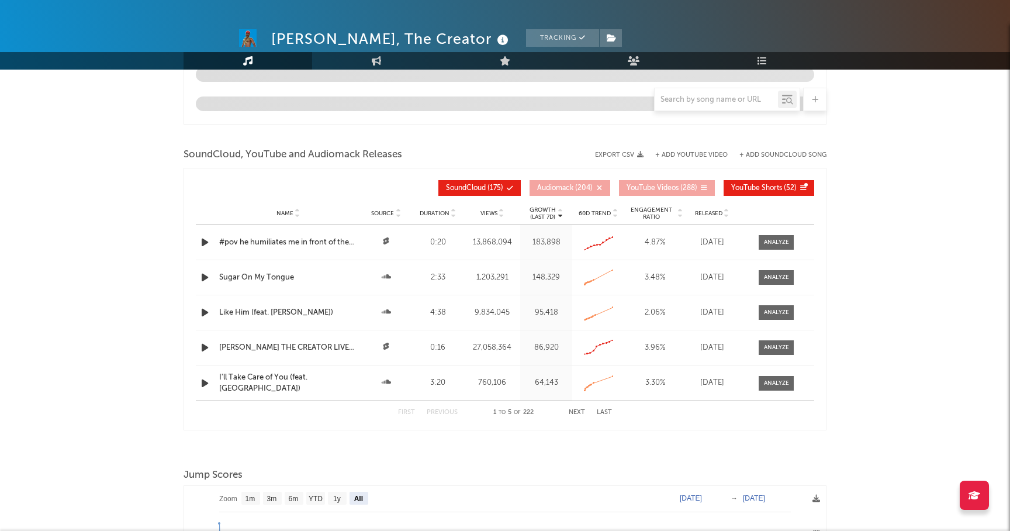
select select "View all"
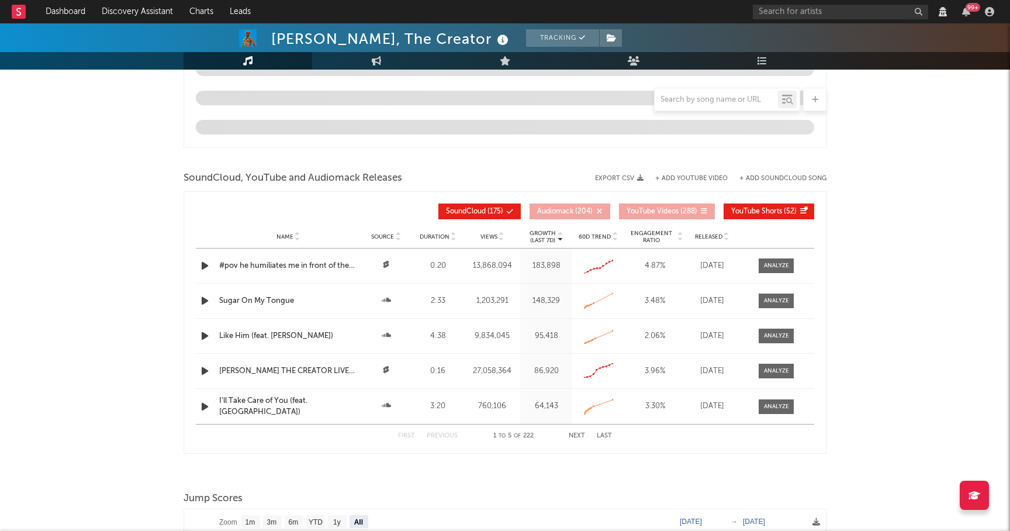
scroll to position [1133, 0]
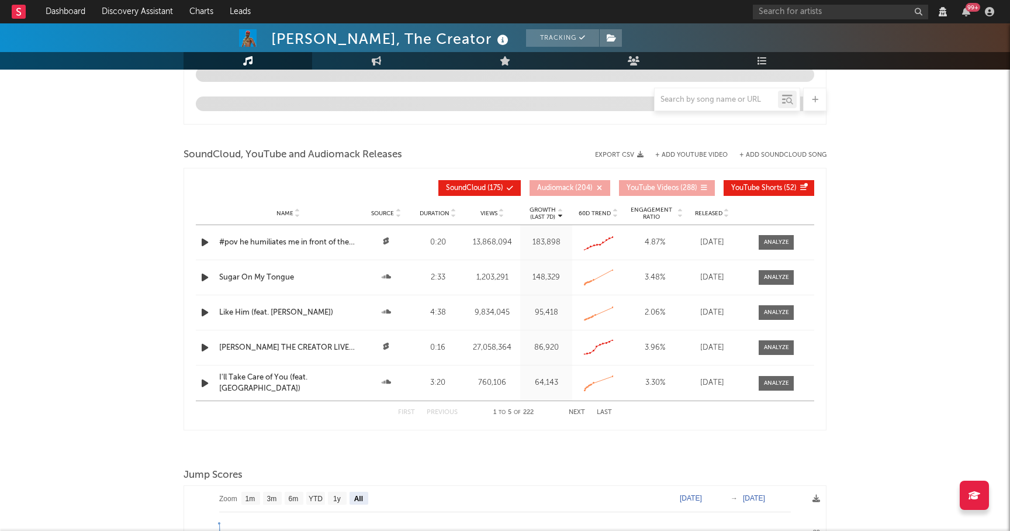
click at [769, 188] on span "YouTube Shorts" at bounding box center [756, 188] width 51 height 7
select select "View all"
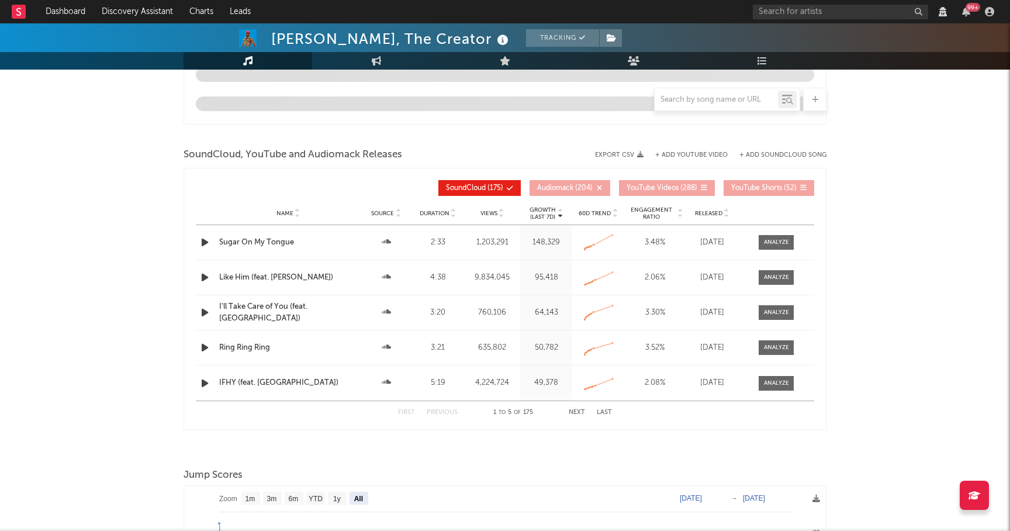
click at [725, 216] on icon at bounding box center [727, 215] width 6 height 5
select select "6m"
select select "View all"
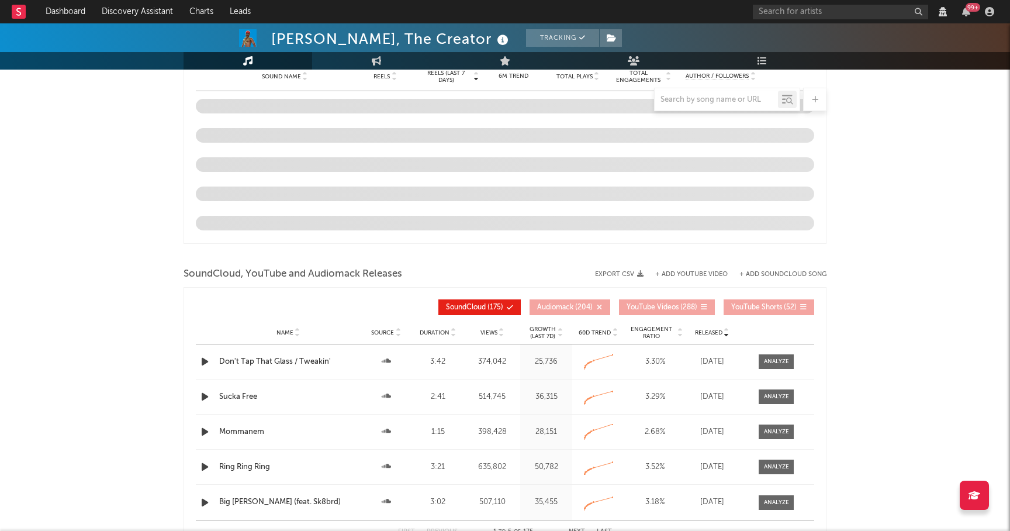
scroll to position [1252, 0]
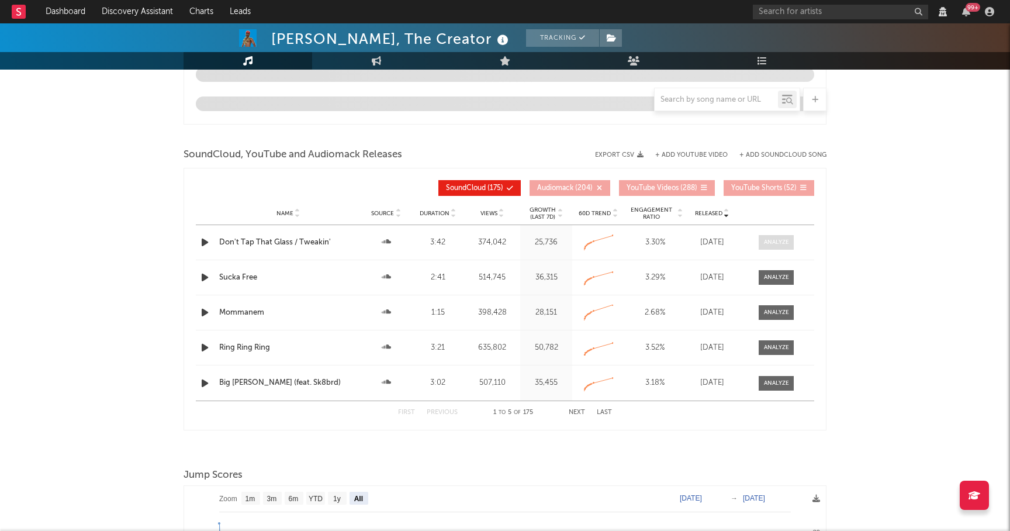
click at [783, 246] on div at bounding box center [776, 242] width 25 height 9
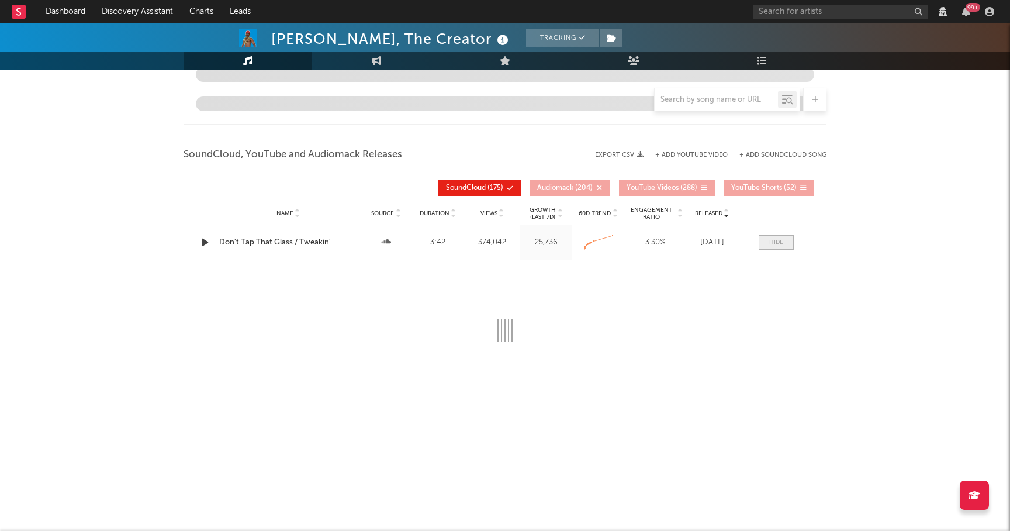
select select "View all"
select select "6m"
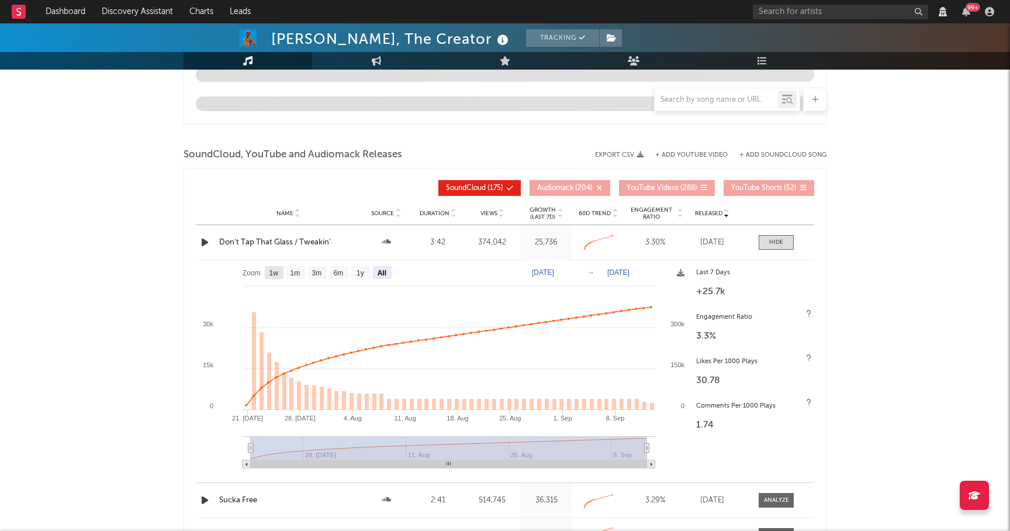
click at [276, 277] on rect at bounding box center [274, 272] width 19 height 13
select select "1w"
type input "[DATE]"
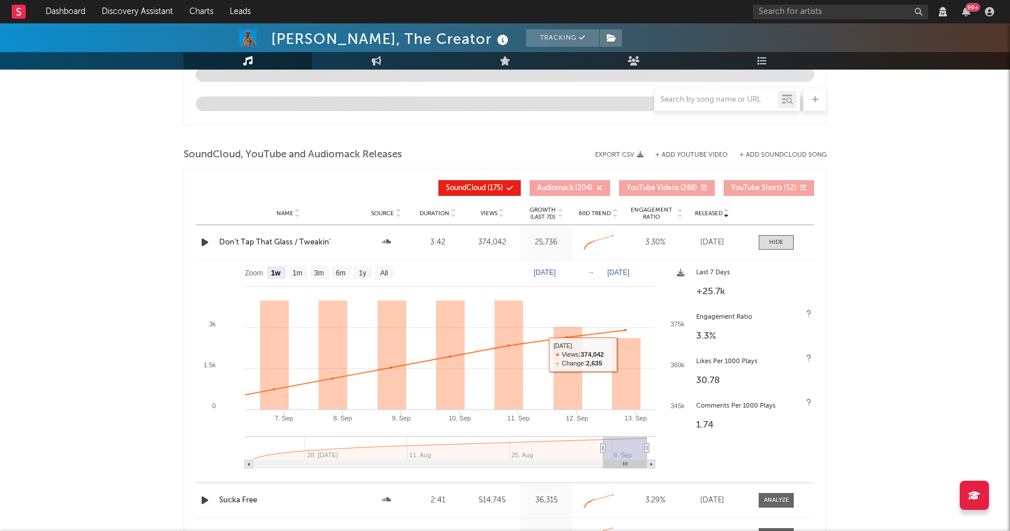
click at [778, 230] on div "Name Don't Tap That Glass / Tweakin' Source Duration 3:42 Views 374,042 Growth …" at bounding box center [505, 242] width 619 height 34
click at [778, 241] on div at bounding box center [776, 242] width 14 height 9
select select "View all"
select select "6m"
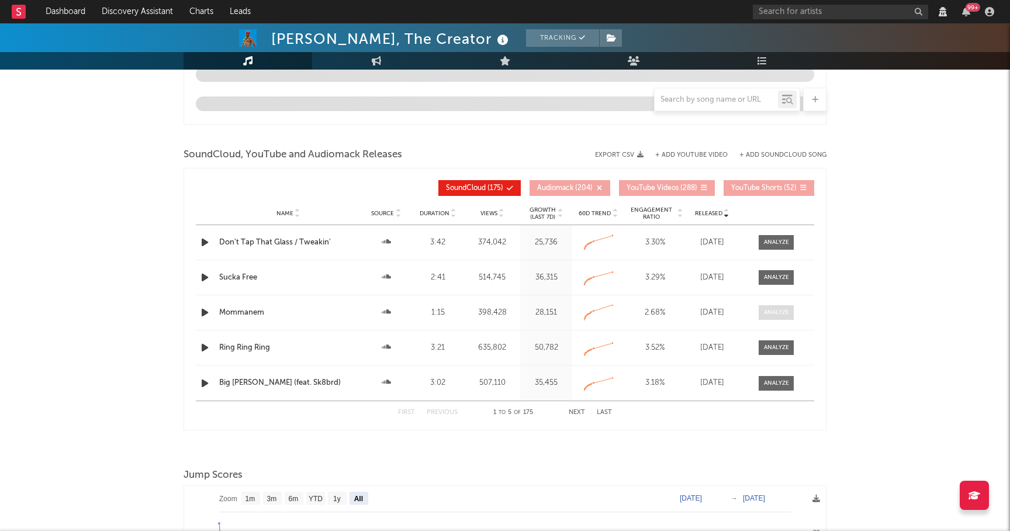
click at [769, 315] on div at bounding box center [776, 312] width 25 height 9
select select "View all"
select select "6m"
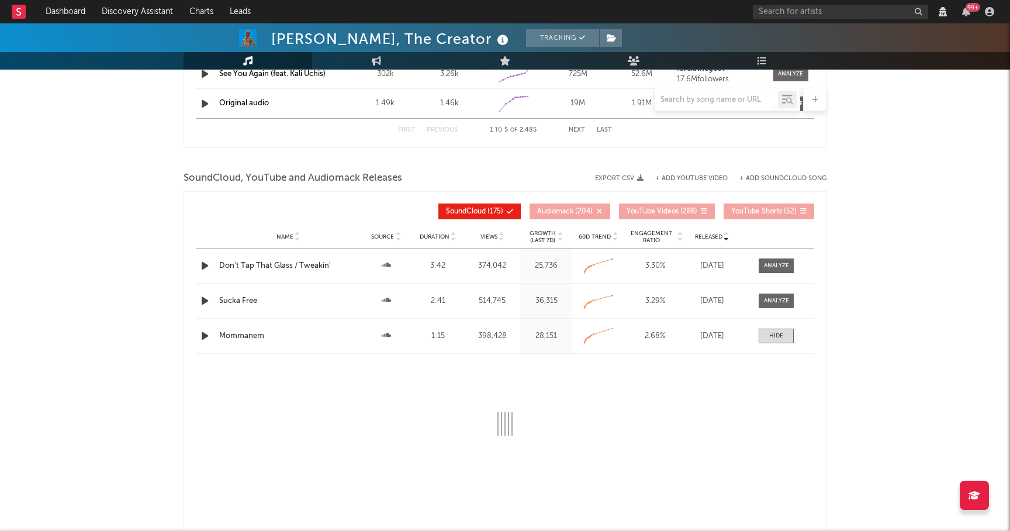
select select "View all"
select select "6m"
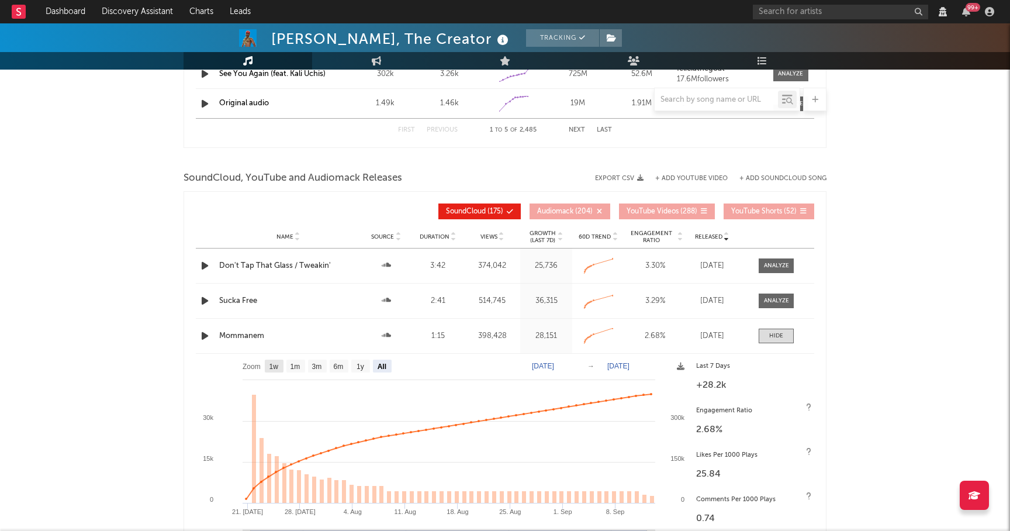
click at [273, 366] on text "1w" at bounding box center [274, 367] width 9 height 8
select select "1w"
type input "[DATE]"
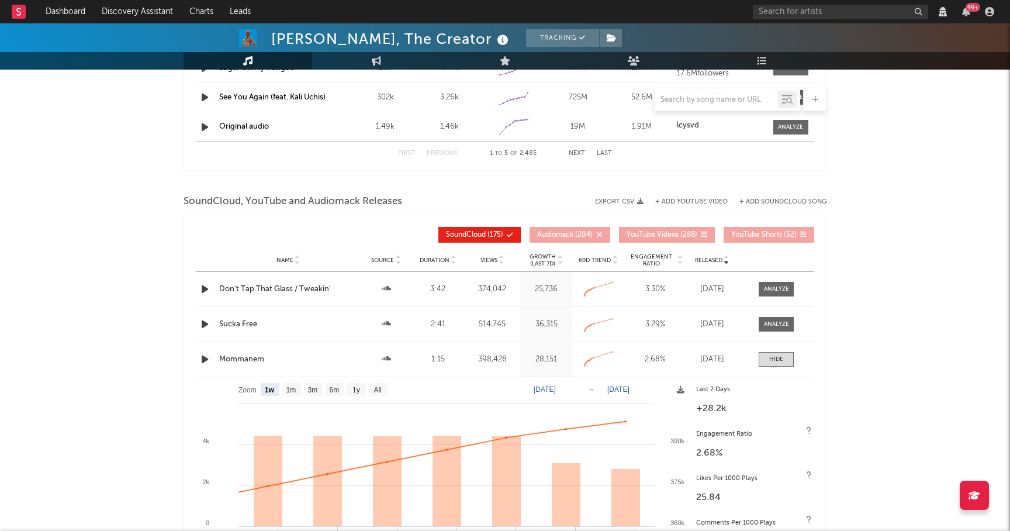
select select "View all"
select select "6m"
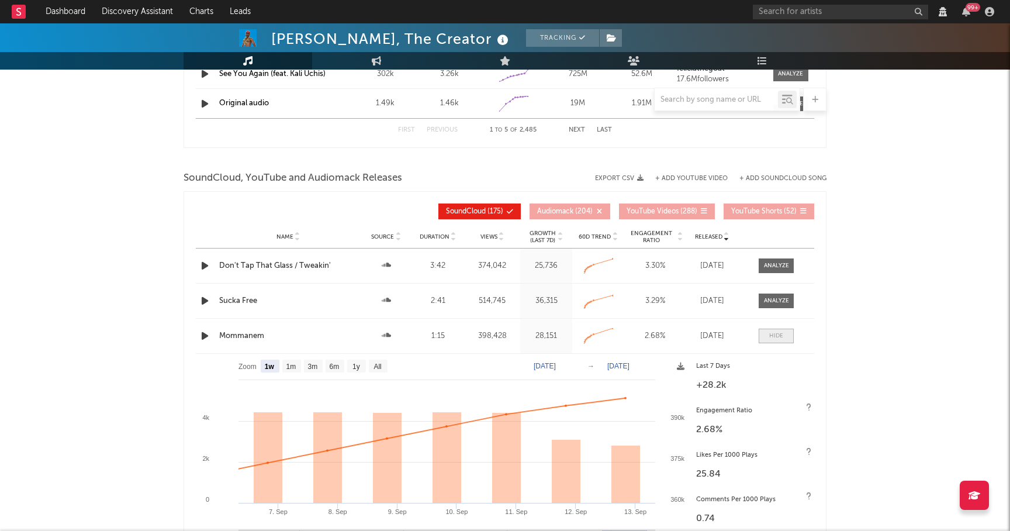
click at [785, 339] on span at bounding box center [776, 336] width 35 height 15
select select "View all"
select select "6m"
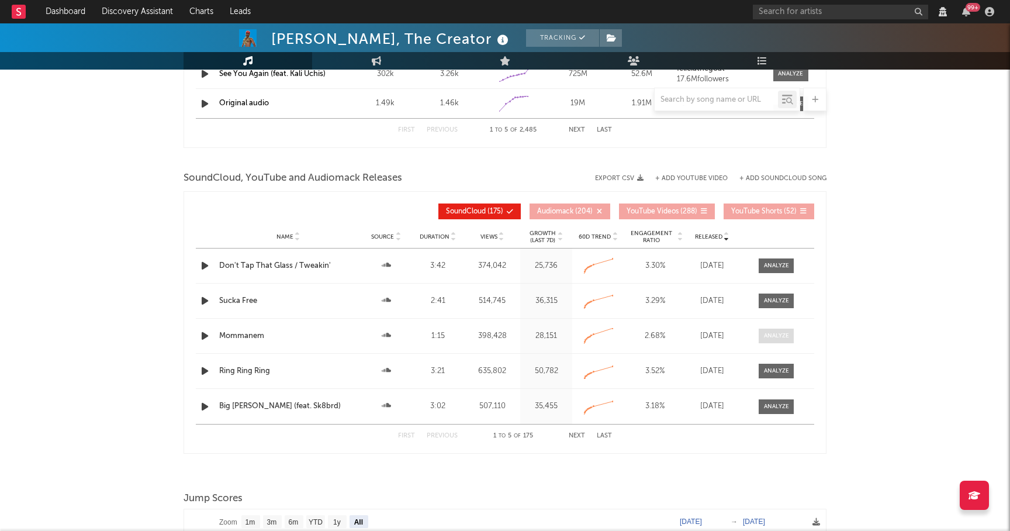
click at [775, 332] on div at bounding box center [776, 336] width 25 height 9
select select "All"
select select "View all"
select select "6m"
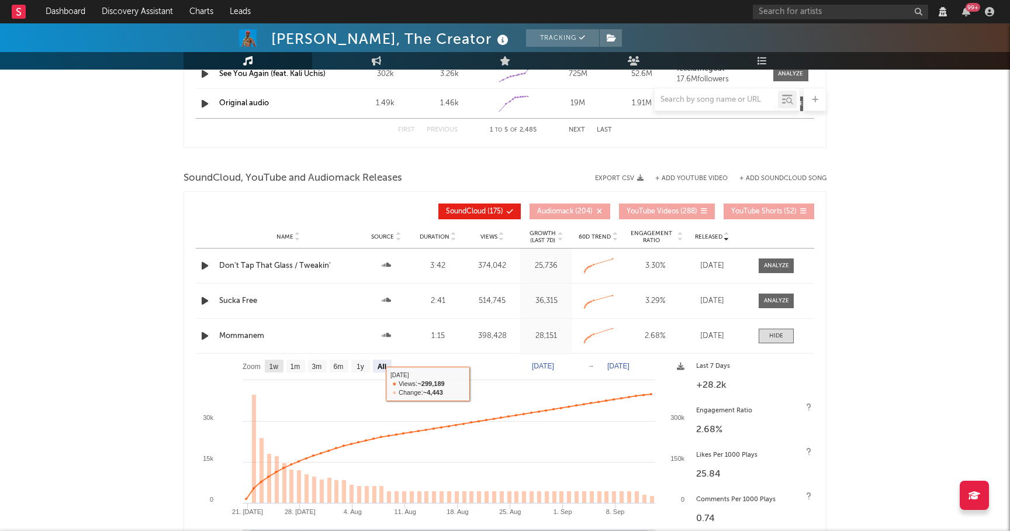
click at [274, 367] on text "1w" at bounding box center [274, 367] width 9 height 8
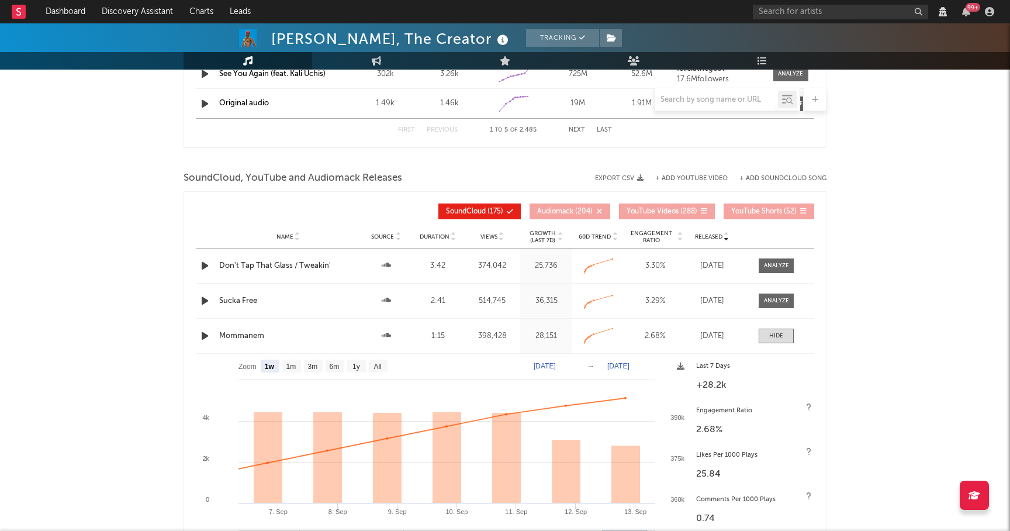
select select "1w"
type input "[DATE]"
click at [242, 337] on div "Mommanem" at bounding box center [288, 336] width 138 height 12
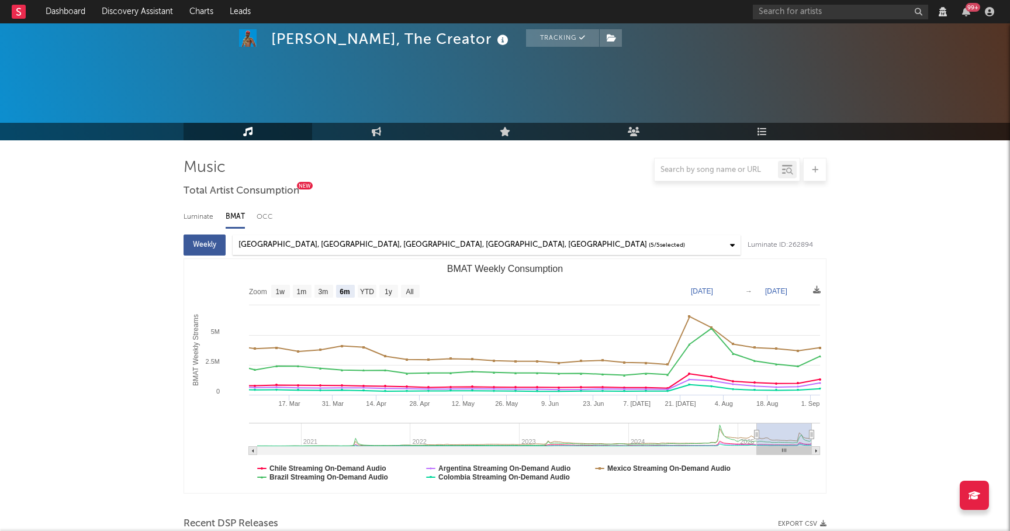
select select "6m"
select select "1w"
select select "View all"
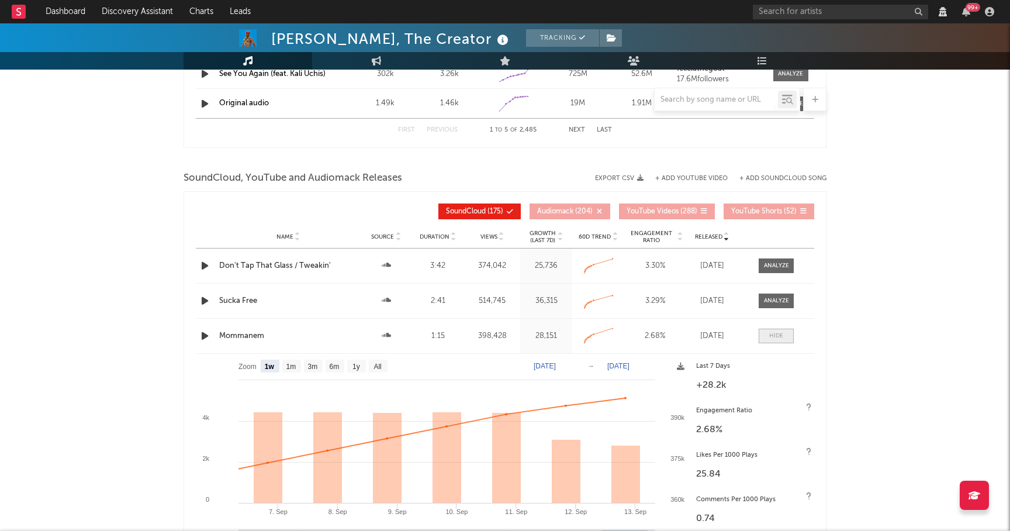
click at [772, 335] on div at bounding box center [776, 336] width 14 height 9
select select "6m"
select select "View all"
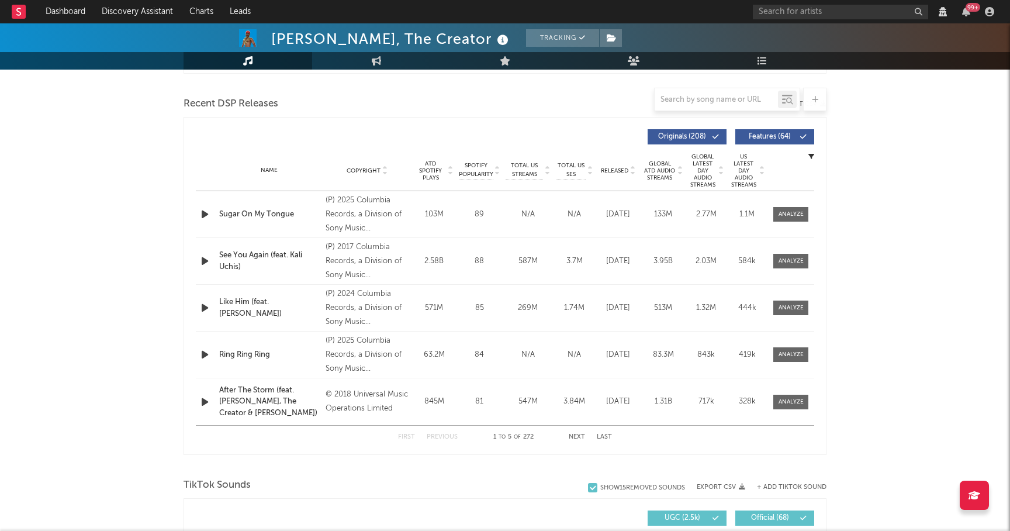
scroll to position [296, 0]
